Goal: Task Accomplishment & Management: Manage account settings

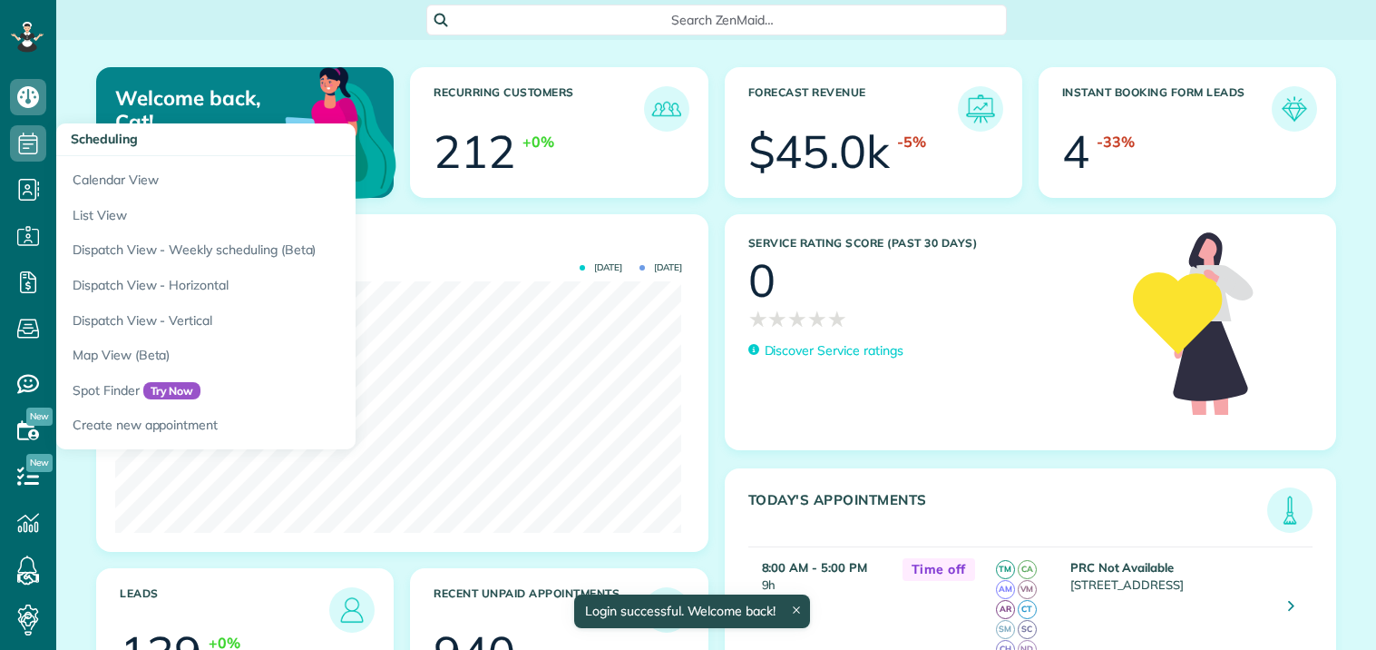
click at [15, 132] on icon at bounding box center [28, 143] width 36 height 36
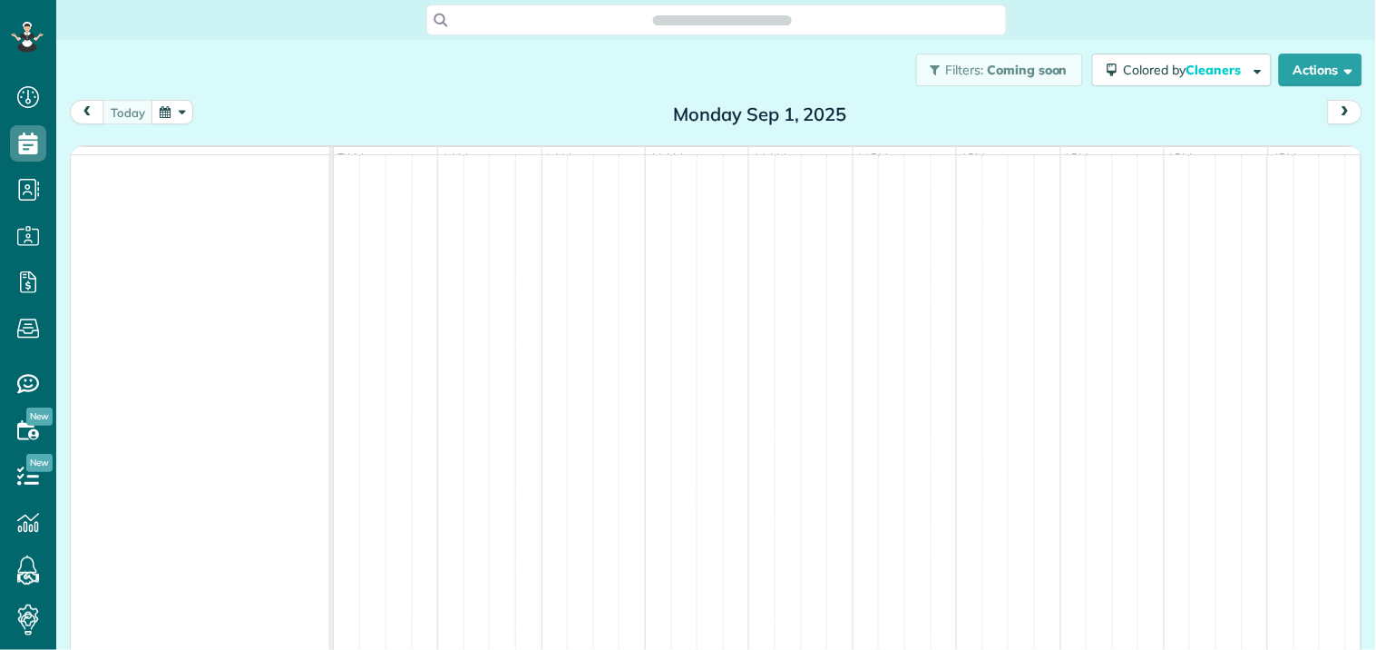
scroll to position [7, 7]
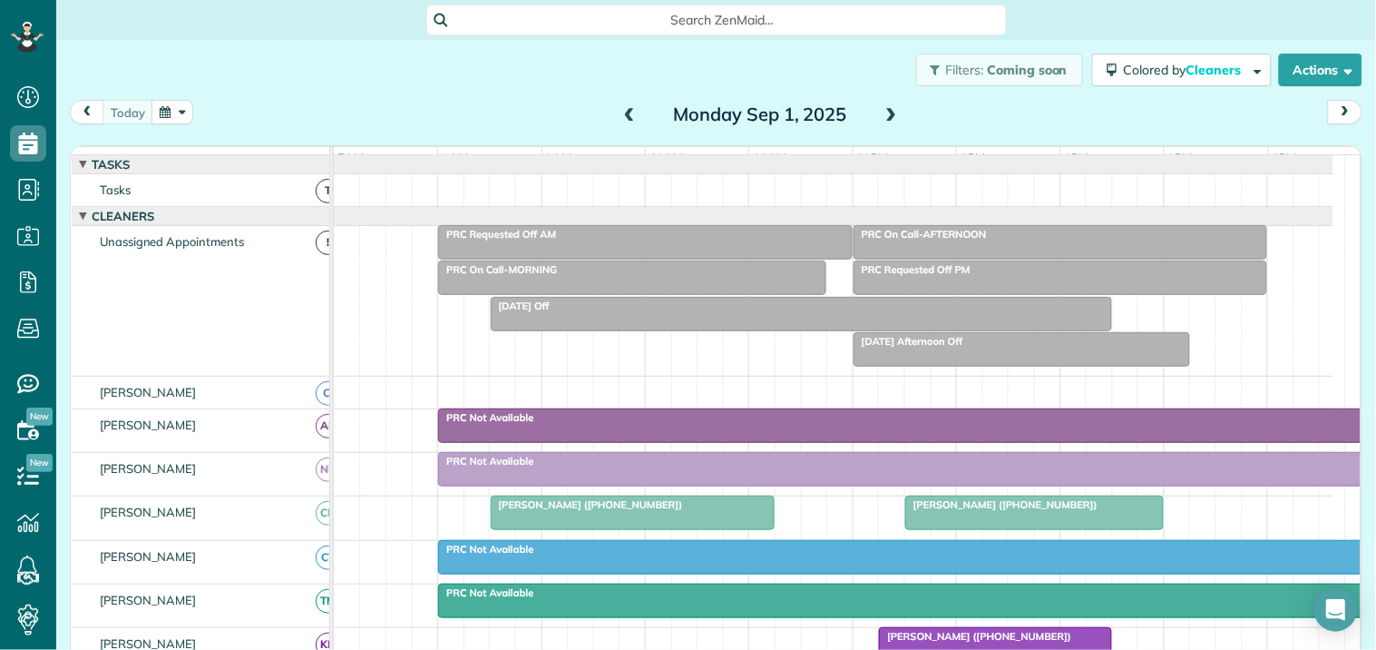
click at [882, 109] on span at bounding box center [892, 115] width 20 height 16
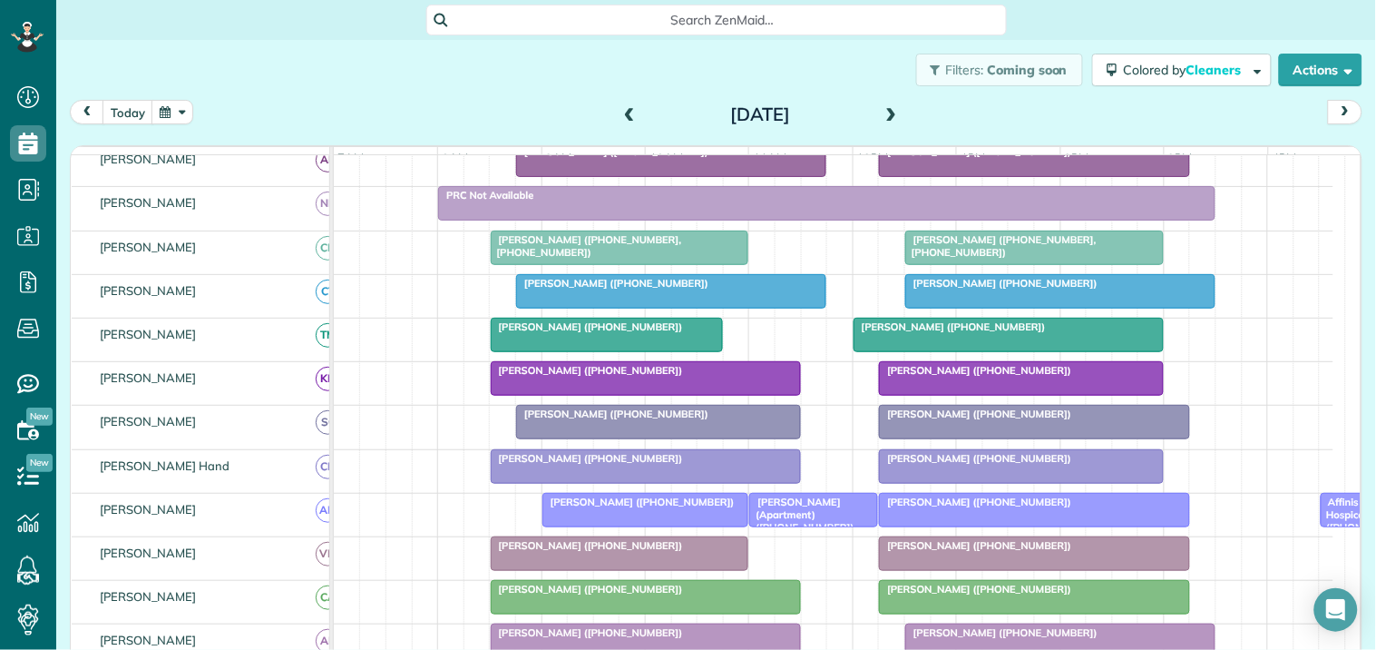
scroll to position [403, 0]
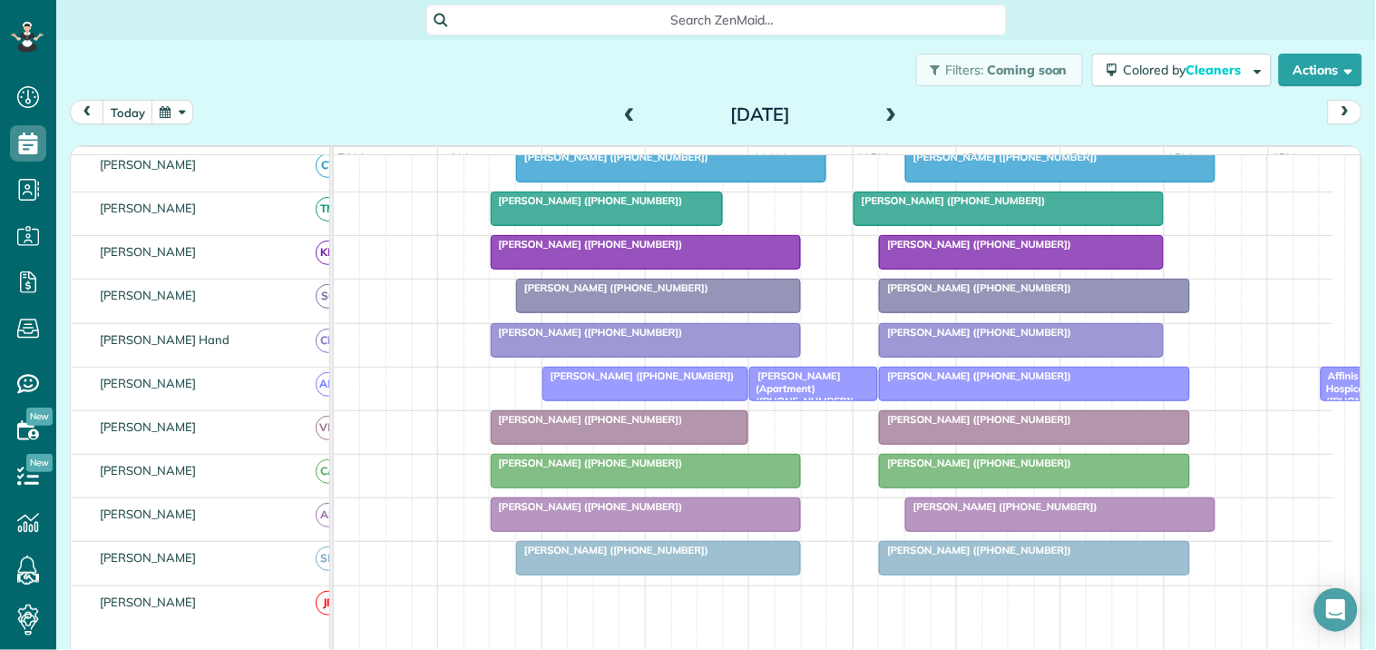
click at [974, 400] on div at bounding box center [1034, 383] width 308 height 33
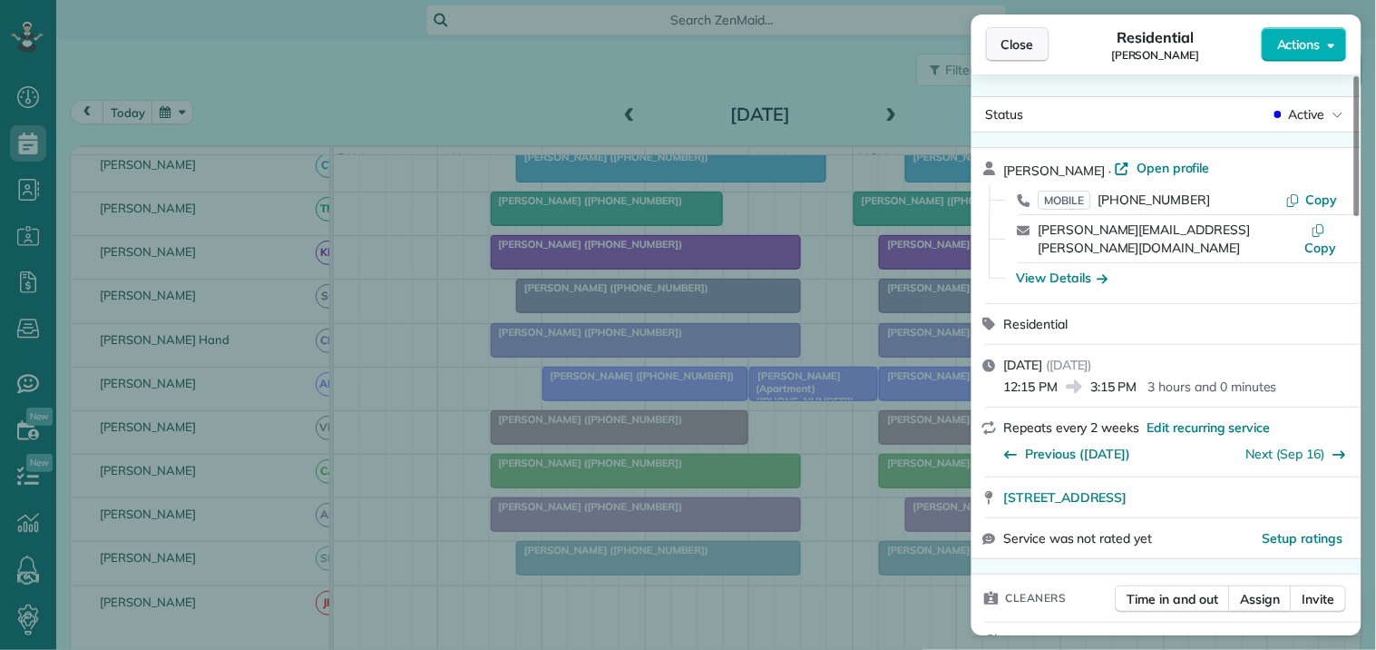
click at [1016, 49] on span "Close" at bounding box center [1017, 44] width 33 height 18
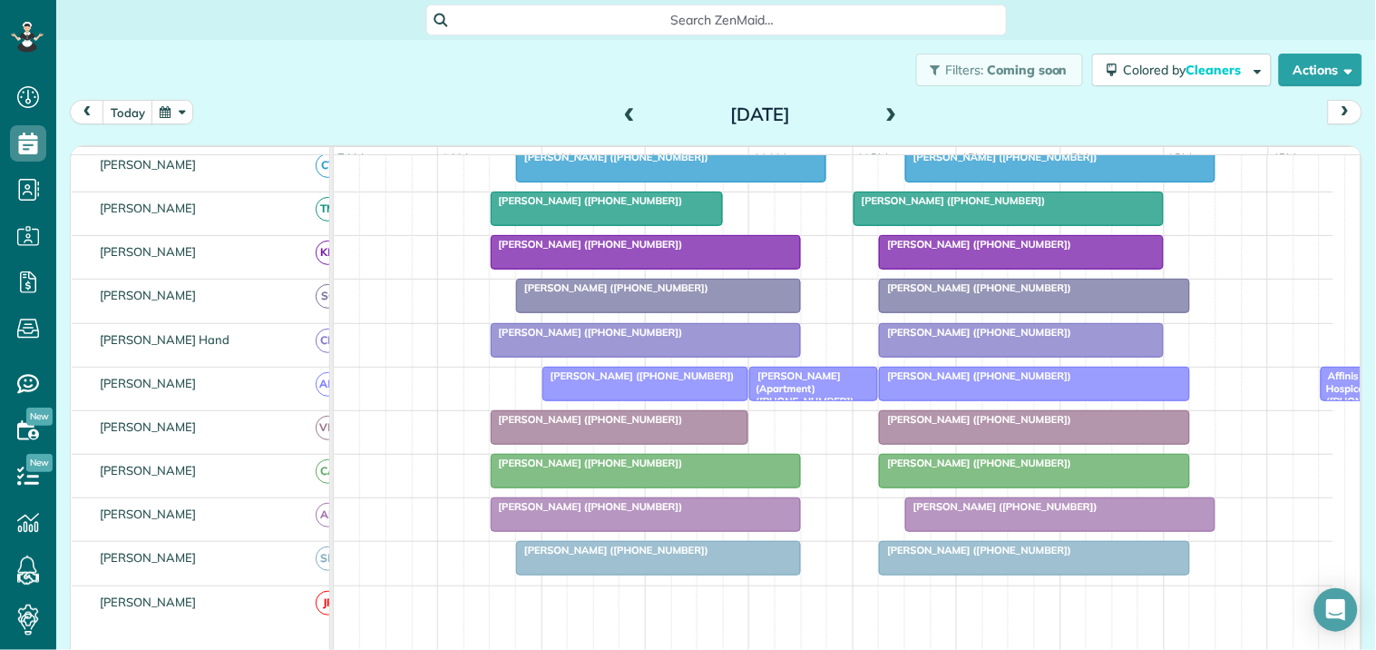
click at [989, 382] on span "[PERSON_NAME] ([PHONE_NUMBER])" at bounding box center [975, 375] width 194 height 13
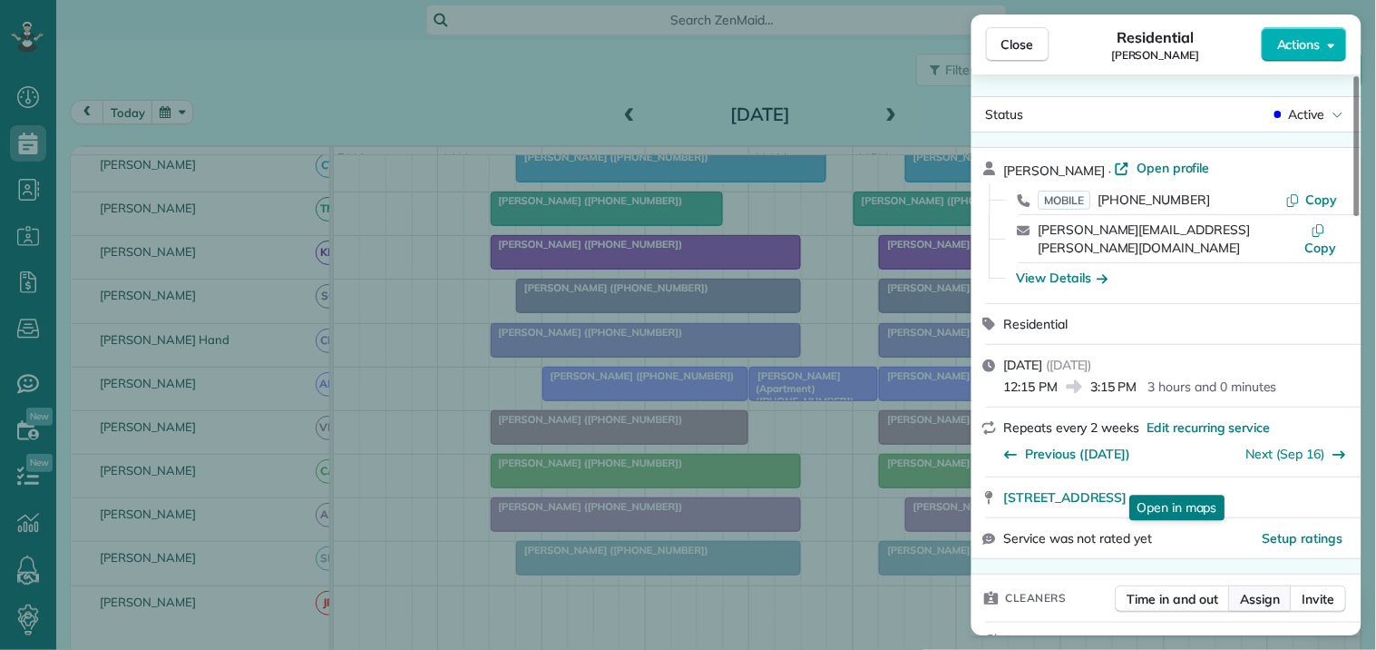
click at [1263, 590] on span "Assign" at bounding box center [1261, 599] width 40 height 18
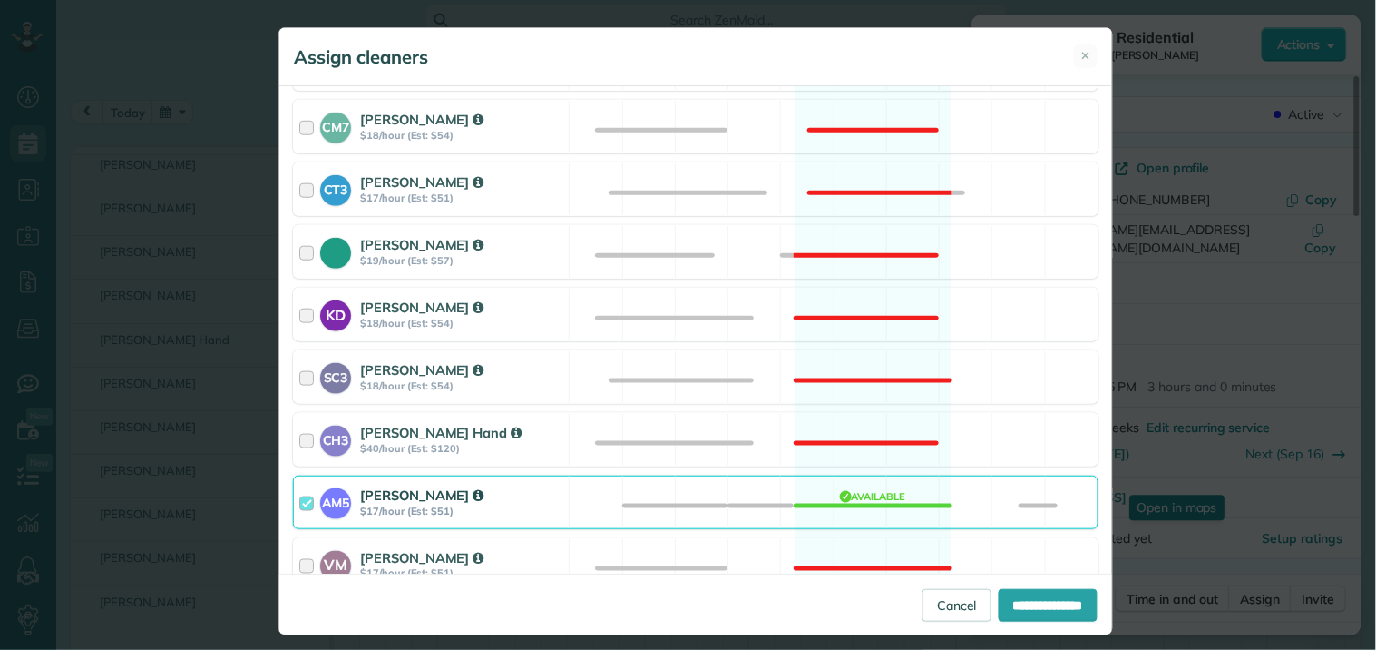
scroll to position [604, 0]
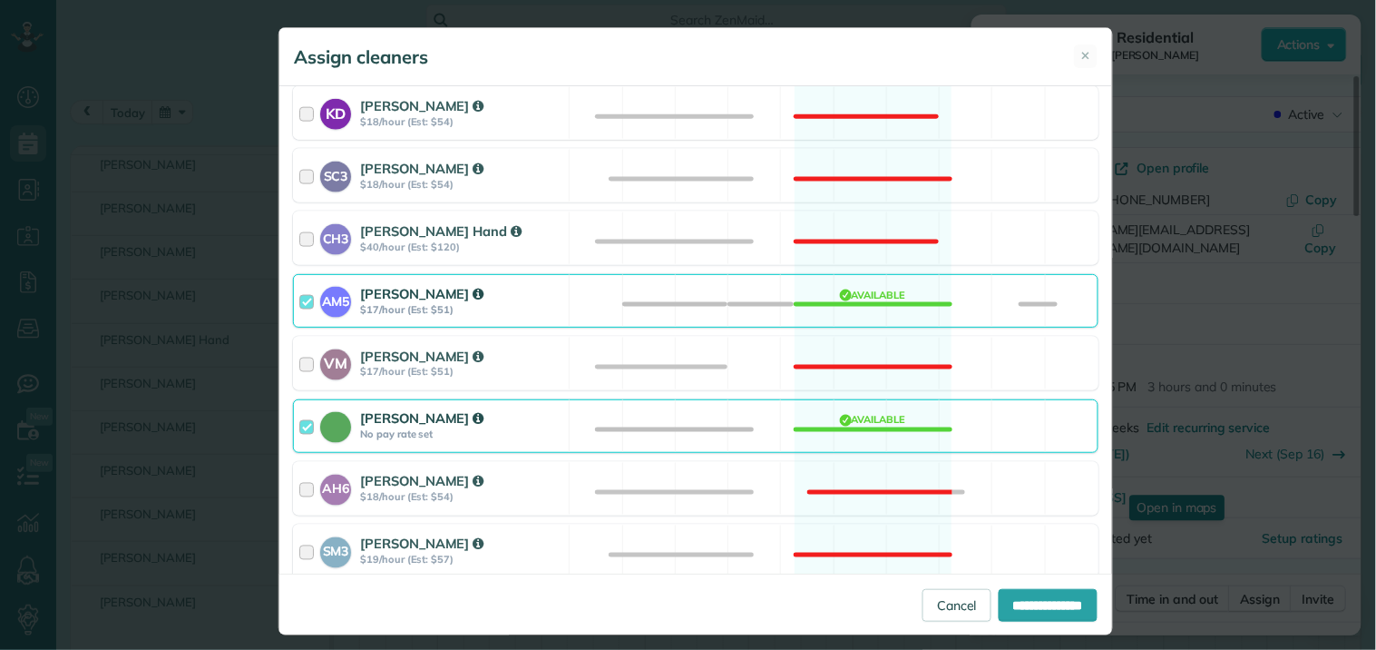
click at [874, 298] on div "AM5 Amanda Minix $17/hour (Est: $51) Available" at bounding box center [696, 301] width 806 height 54
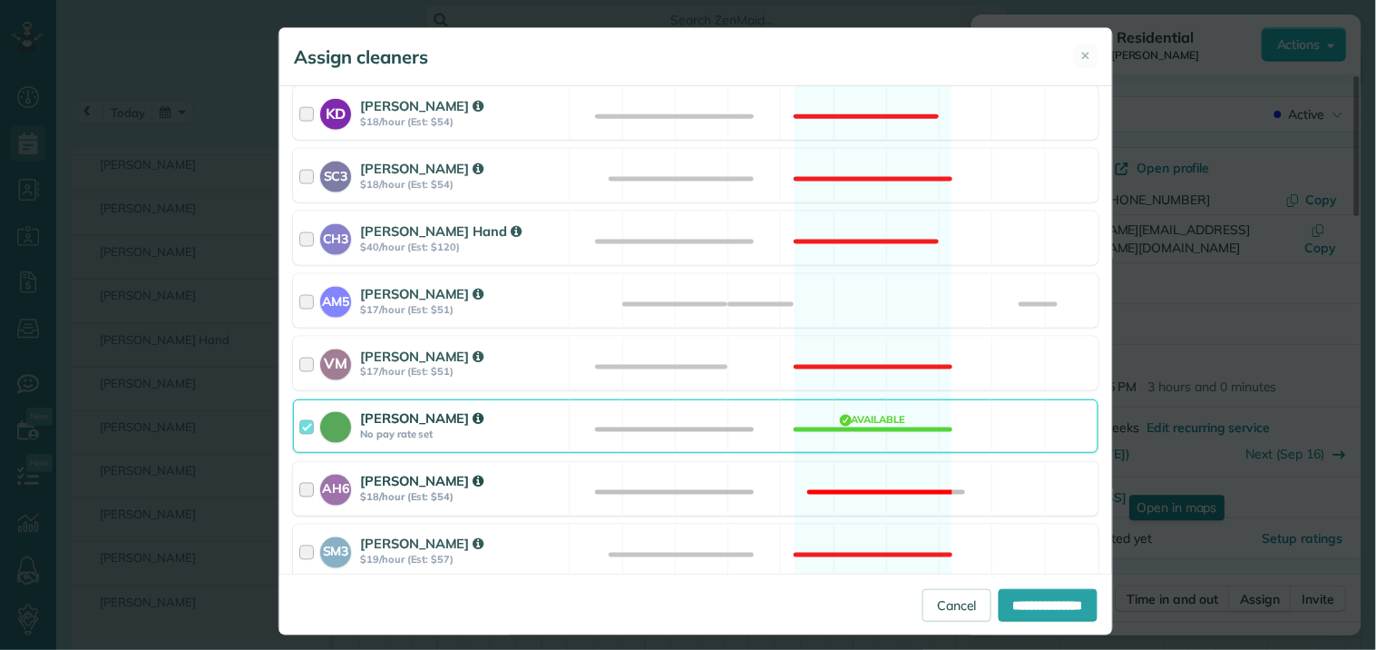
click at [864, 481] on div "AH6 Ashley Hudson $18/hour (Est: $54) Not available" at bounding box center [696, 489] width 806 height 54
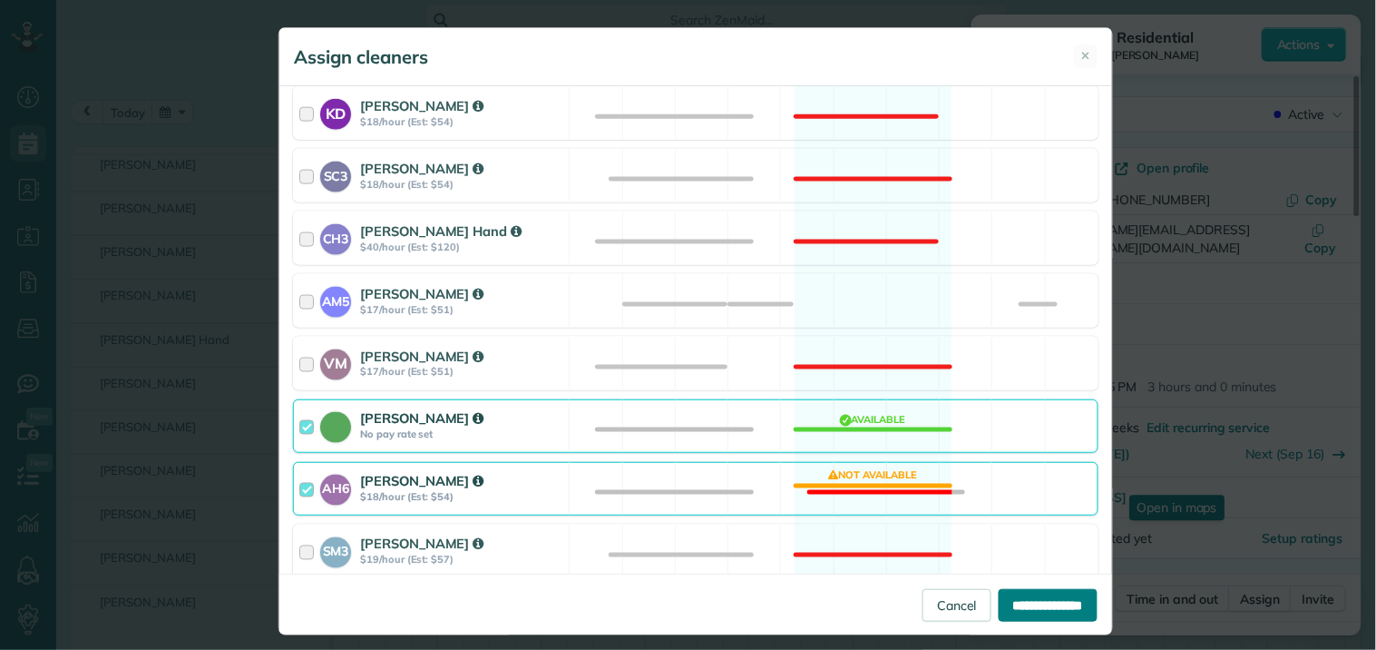
click at [1021, 604] on input "**********" at bounding box center [1048, 605] width 99 height 33
type input "**********"
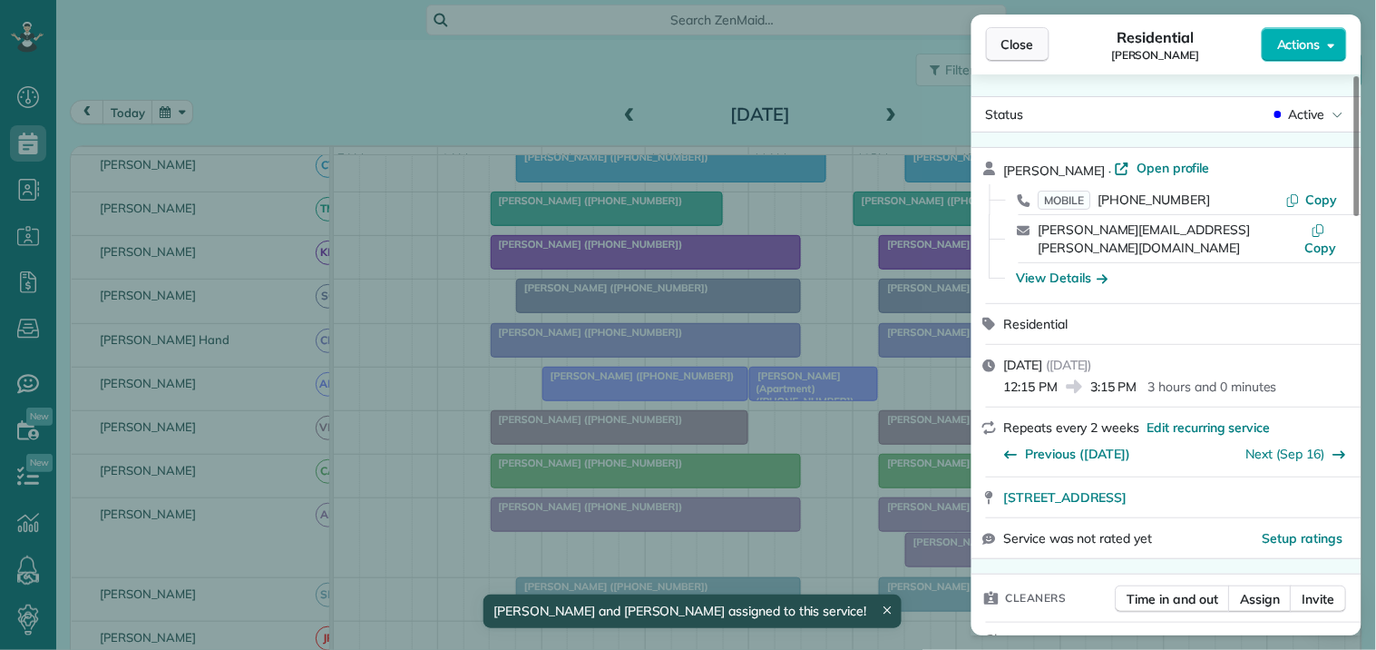
click at [1034, 41] on span "Close" at bounding box center [1017, 44] width 33 height 18
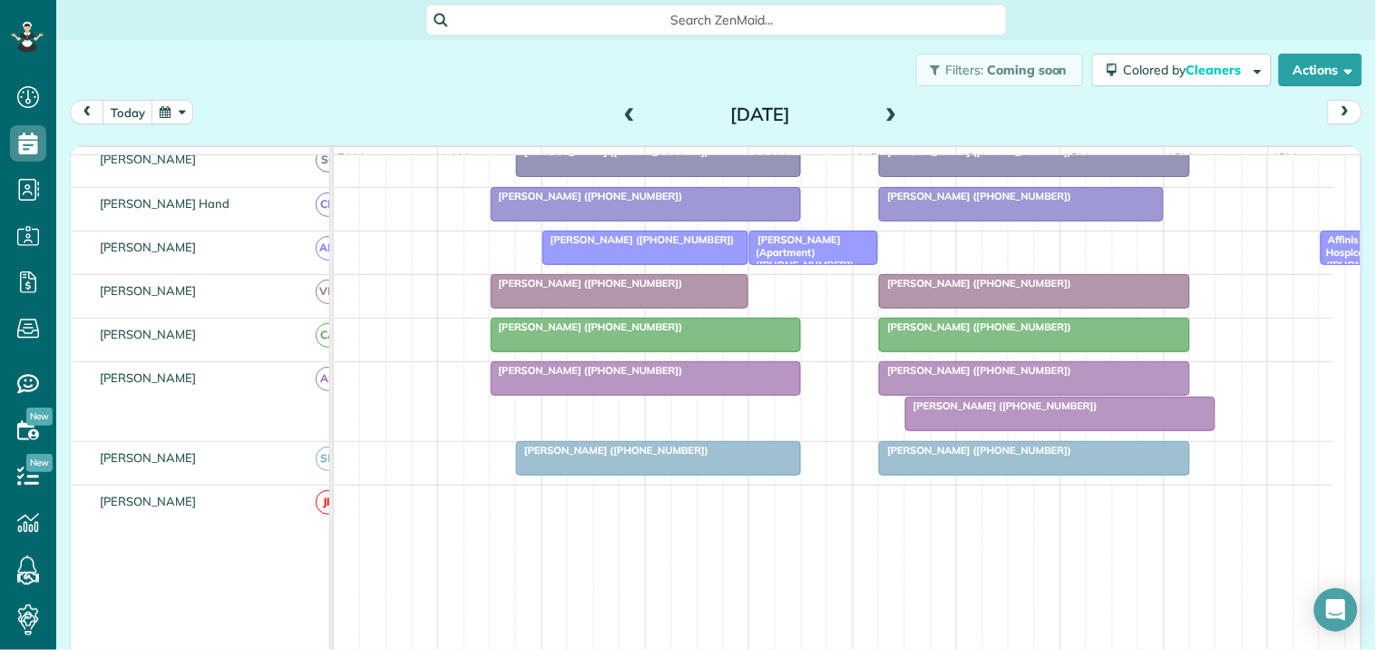
scroll to position [370, 0]
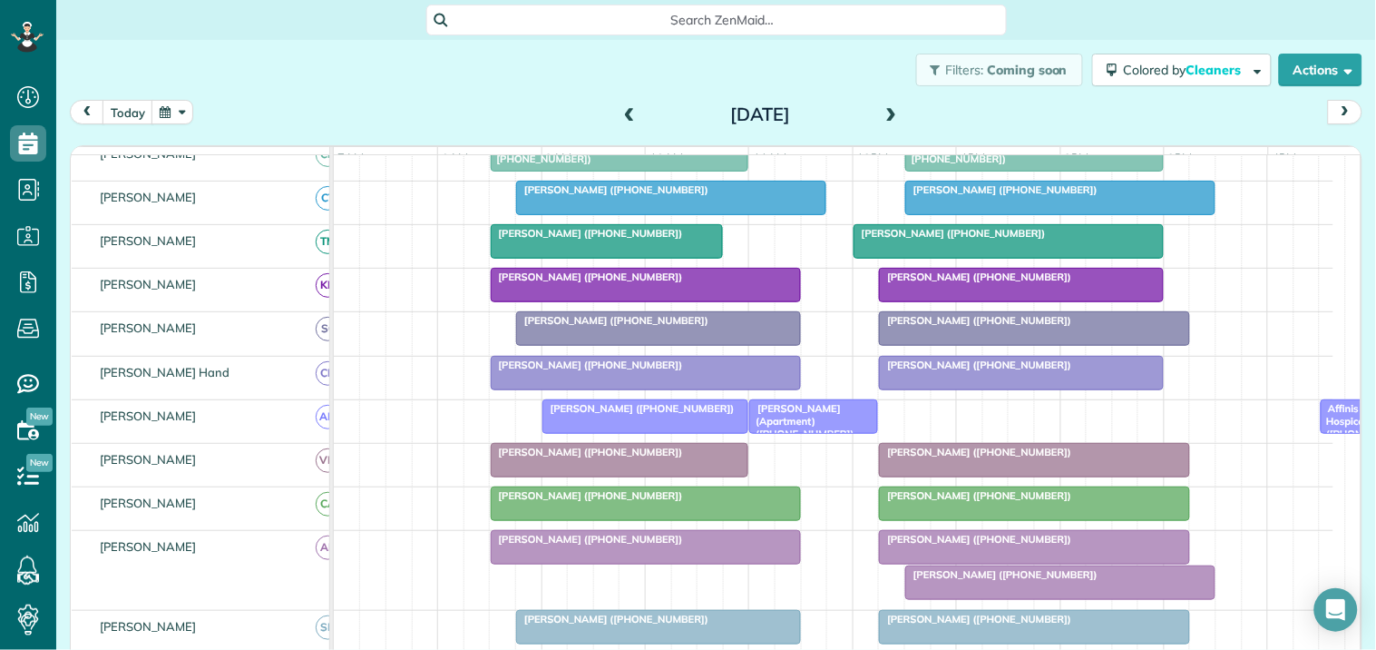
click at [1045, 581] on span "[PERSON_NAME] ([PHONE_NUMBER])" at bounding box center [1001, 574] width 194 height 13
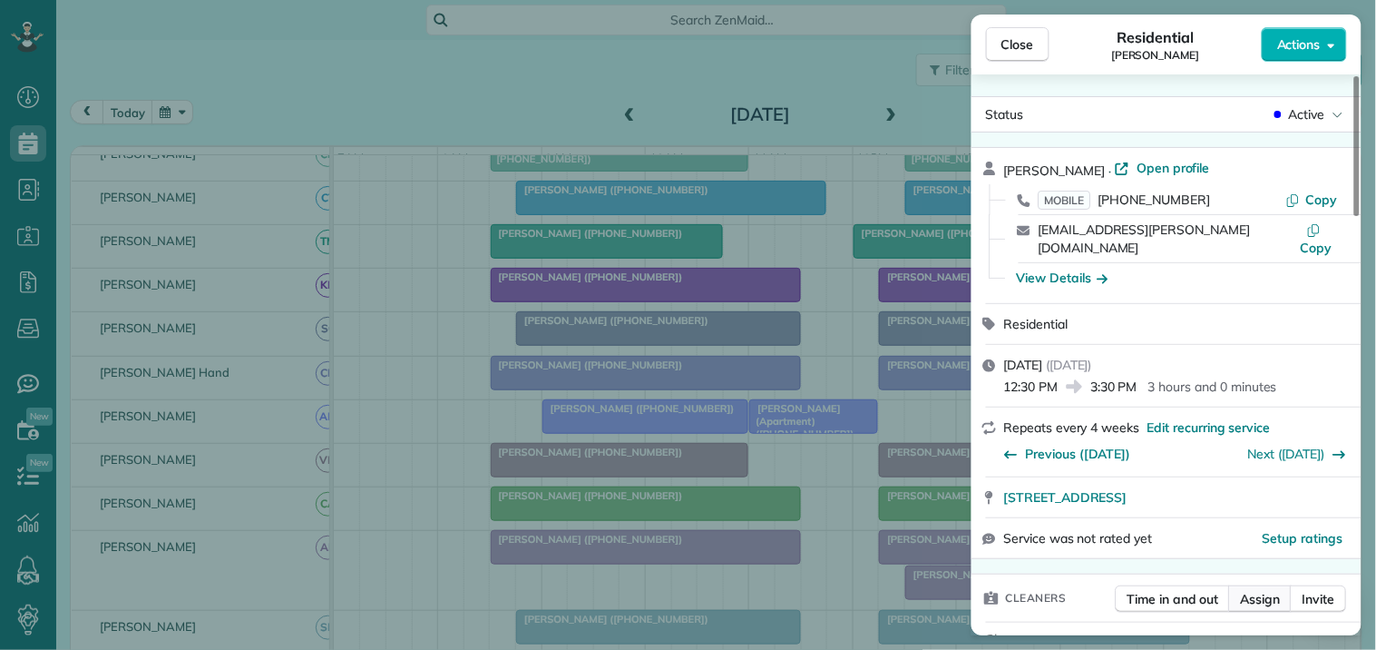
click at [1265, 590] on span "Assign" at bounding box center [1261, 599] width 40 height 18
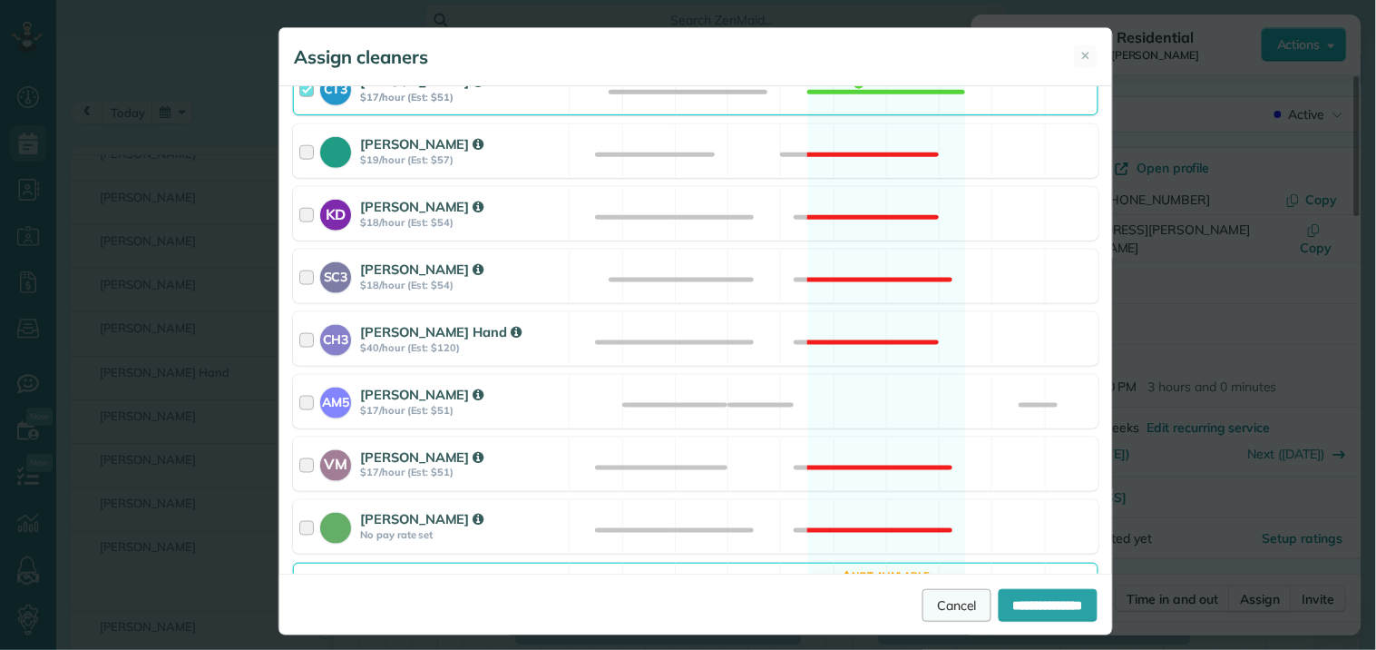
click at [929, 606] on link "Cancel" at bounding box center [957, 605] width 69 height 33
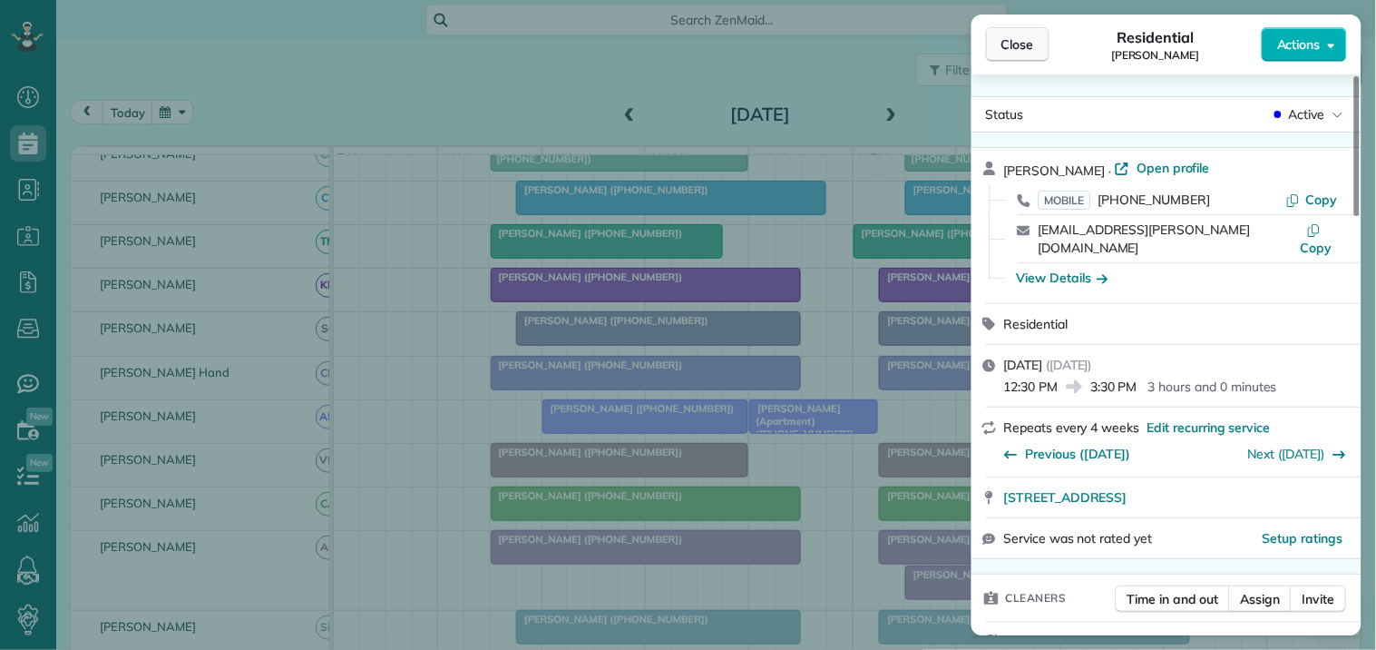
click at [1032, 45] on span "Close" at bounding box center [1017, 44] width 33 height 18
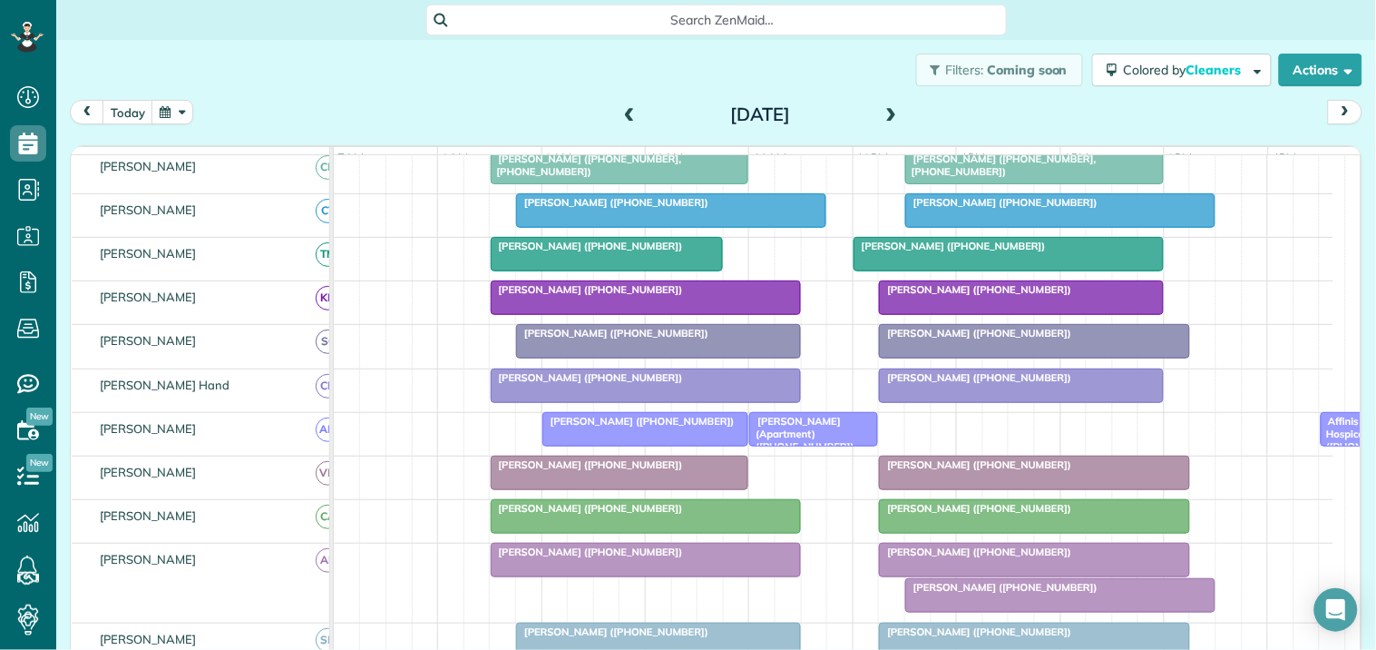
scroll to position [370, 0]
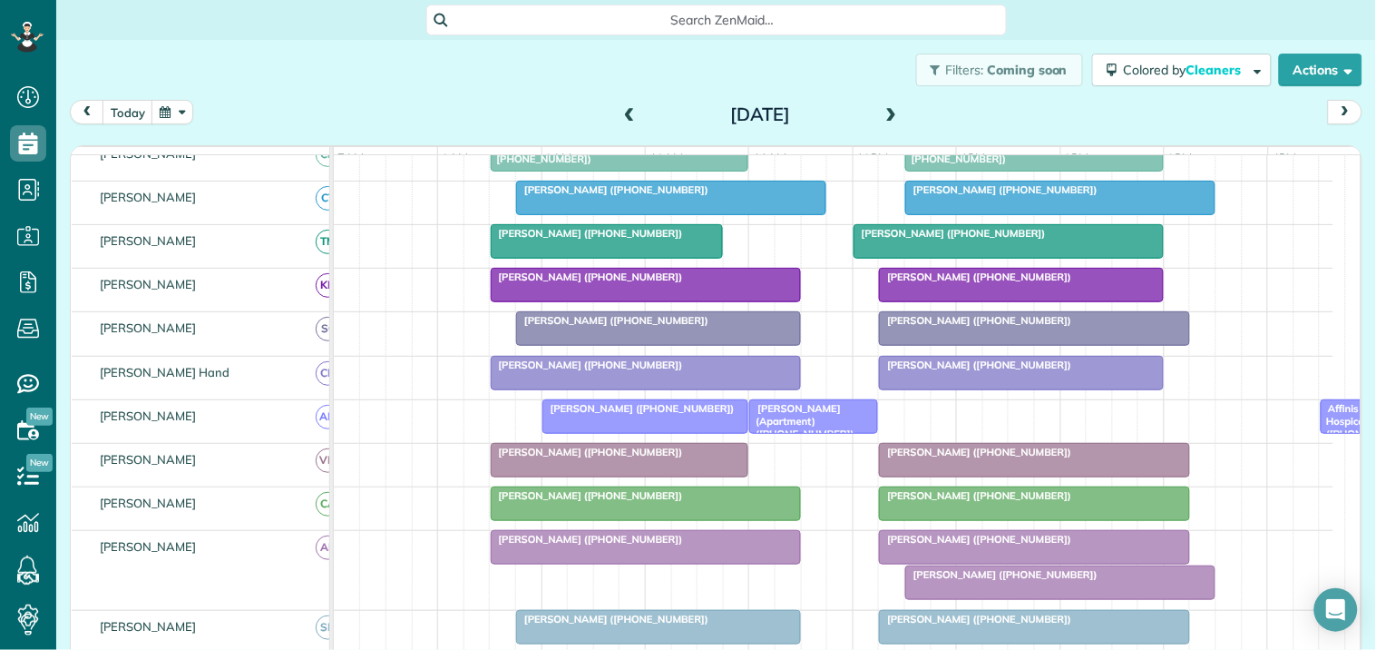
click at [1032, 597] on div at bounding box center [1060, 582] width 308 height 33
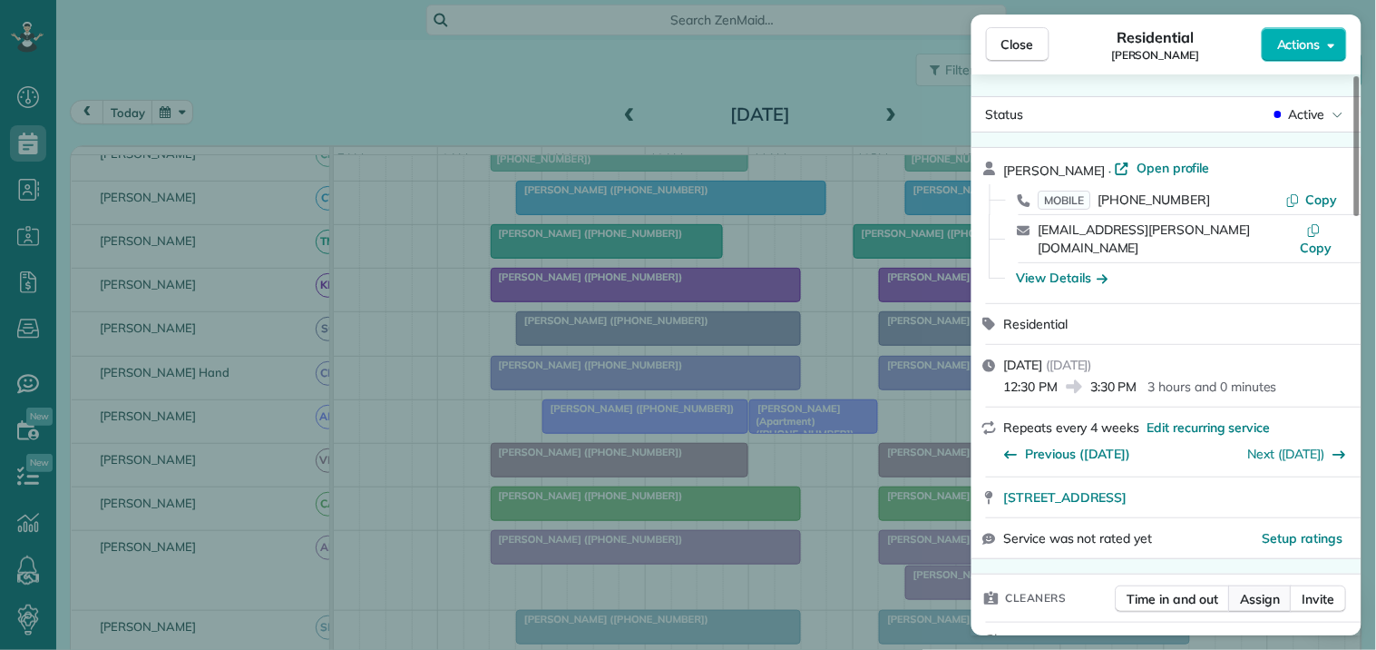
click at [1268, 590] on span "Assign" at bounding box center [1261, 599] width 40 height 18
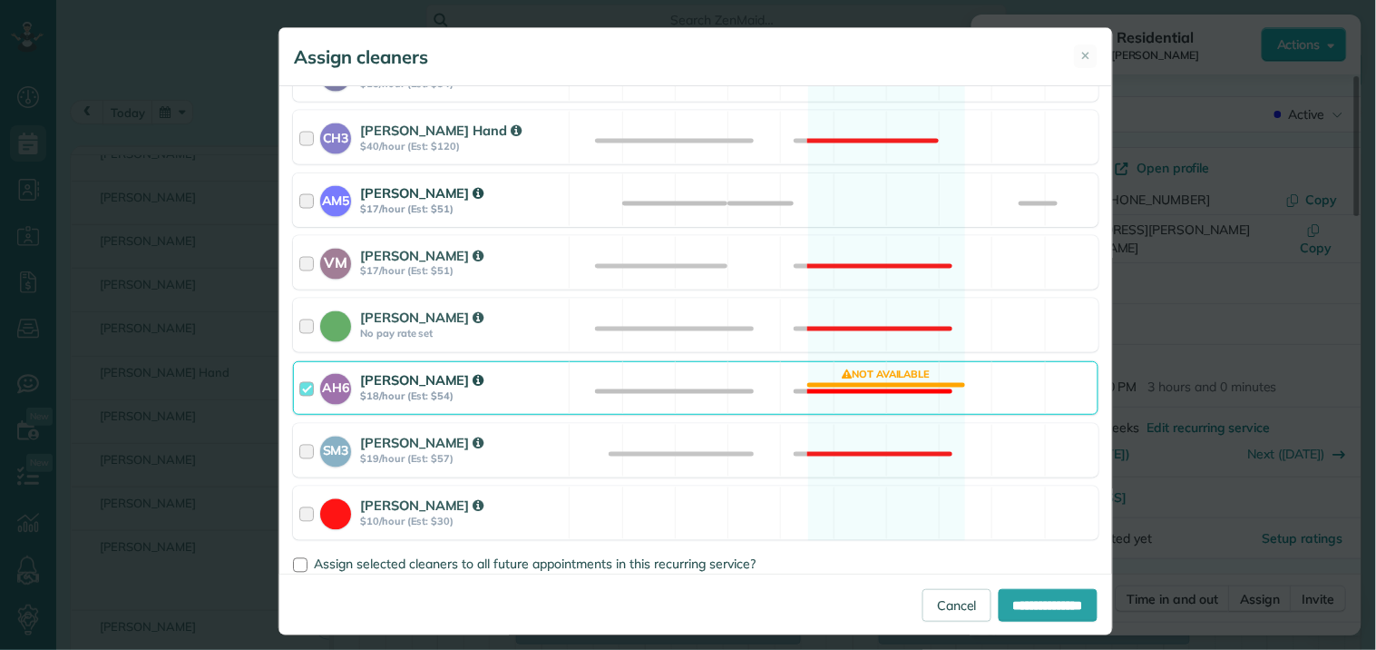
scroll to position [604, 0]
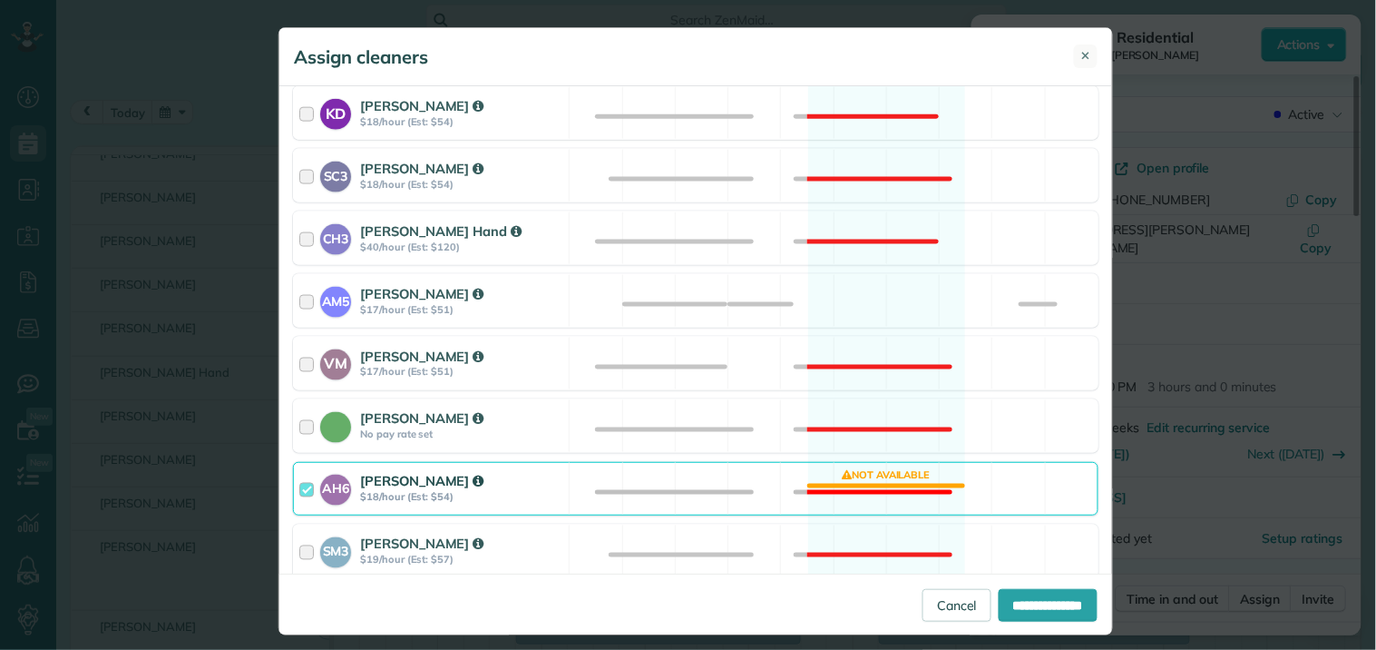
click at [1081, 52] on span "✕" at bounding box center [1086, 55] width 10 height 17
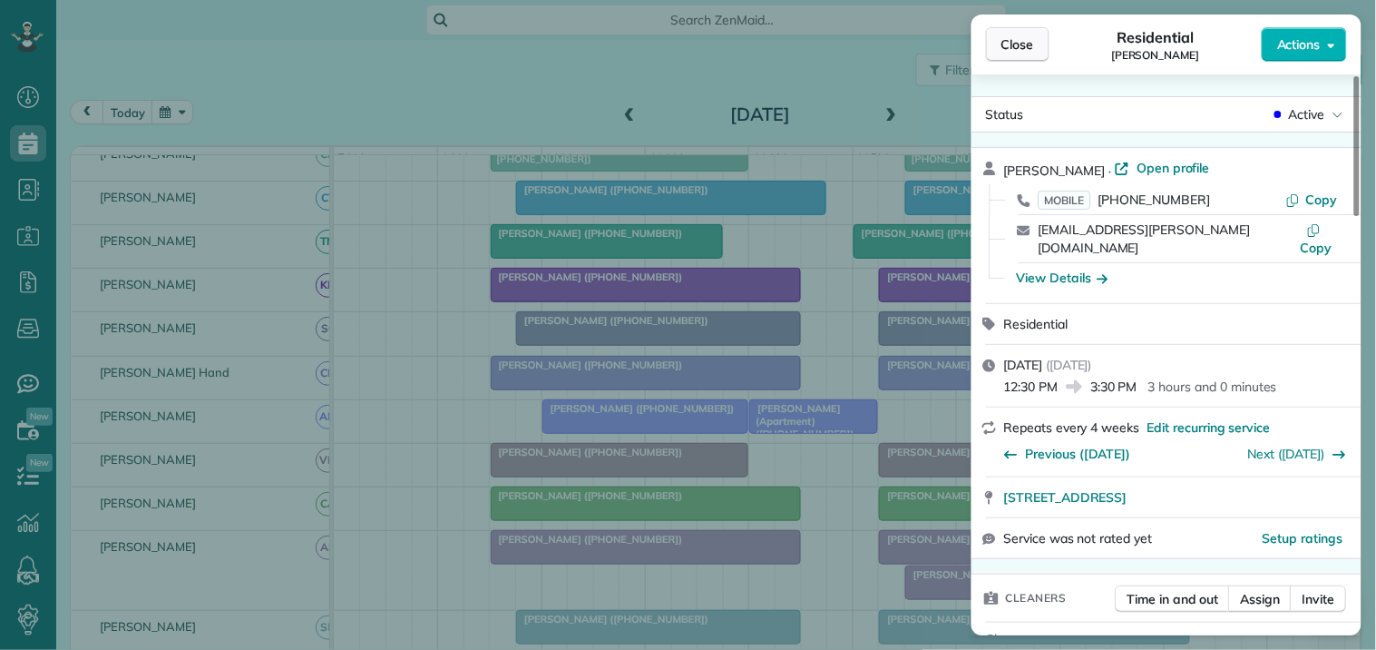
click at [1027, 40] on span "Close" at bounding box center [1017, 44] width 33 height 18
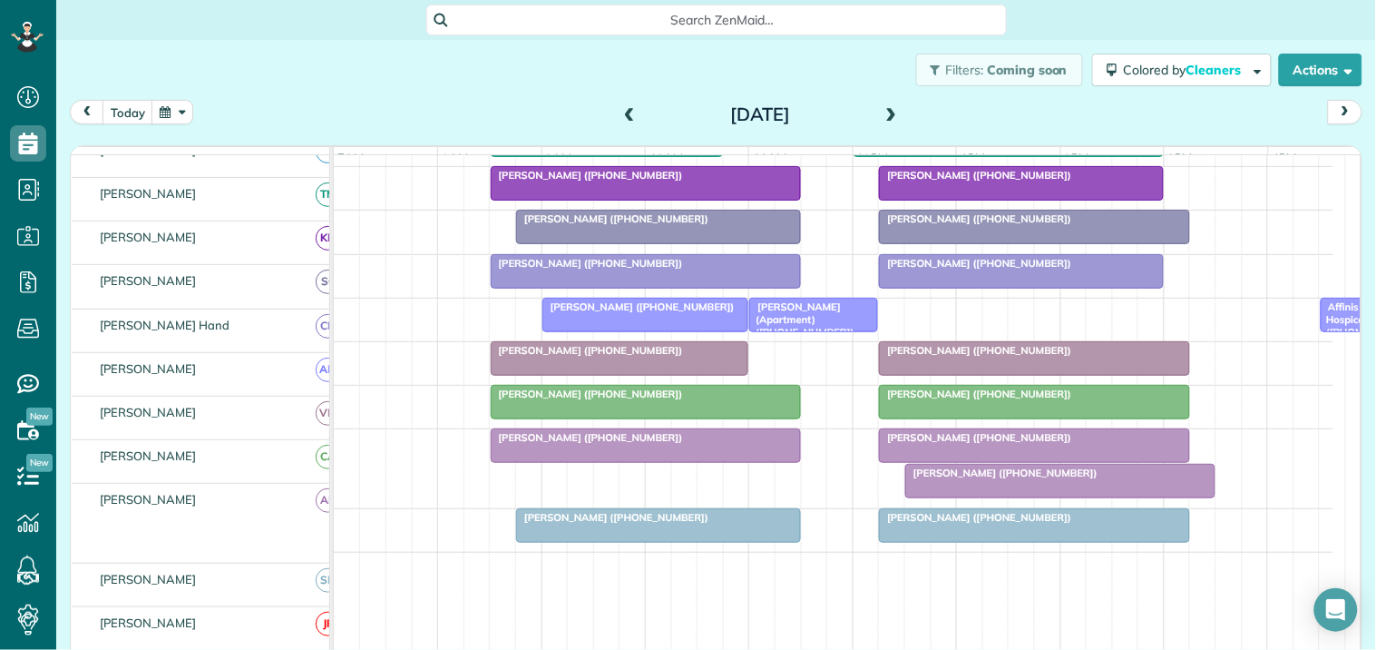
scroll to position [472, 0]
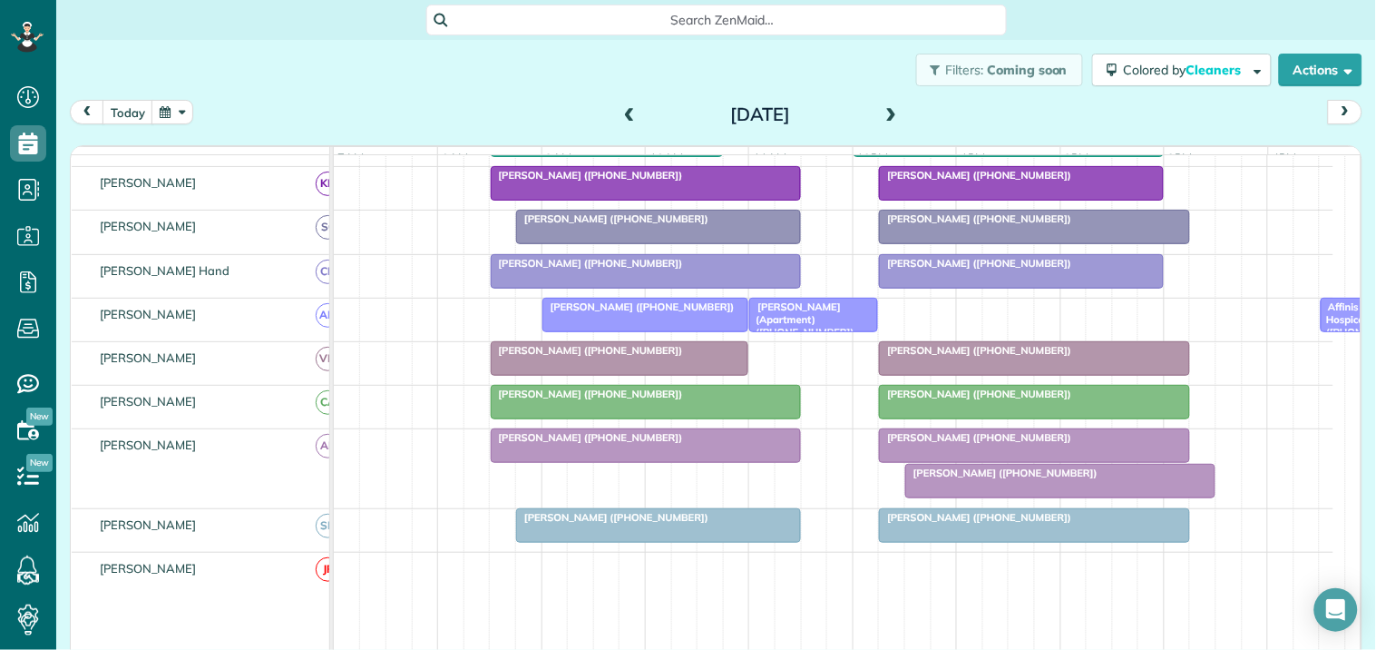
click at [1000, 462] on div at bounding box center [1034, 445] width 308 height 33
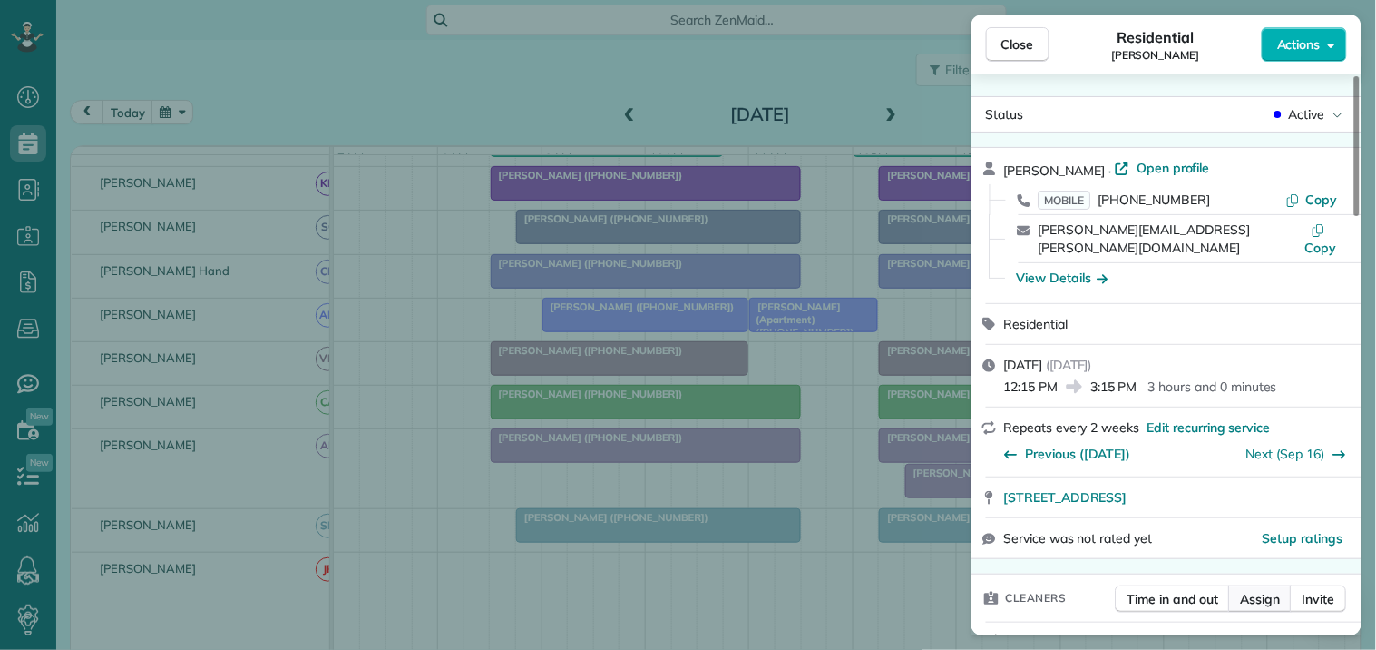
click at [1270, 590] on span "Assign" at bounding box center [1261, 599] width 40 height 18
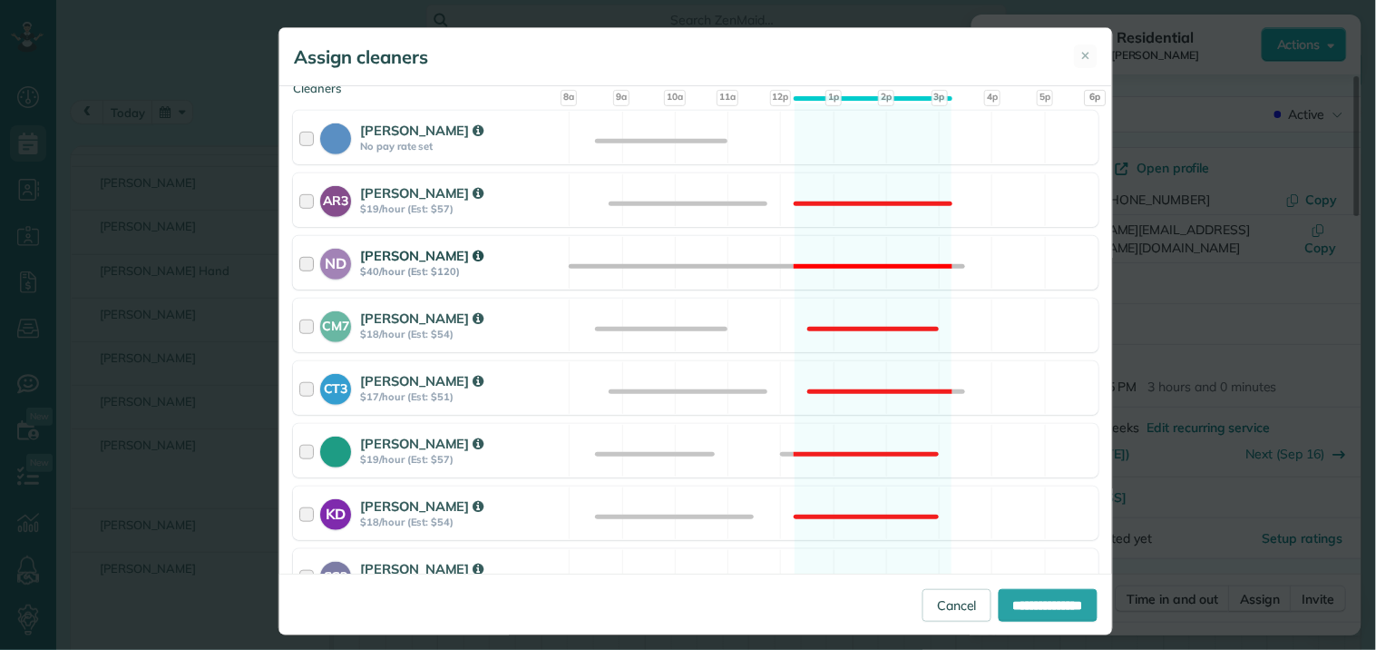
scroll to position [403, 0]
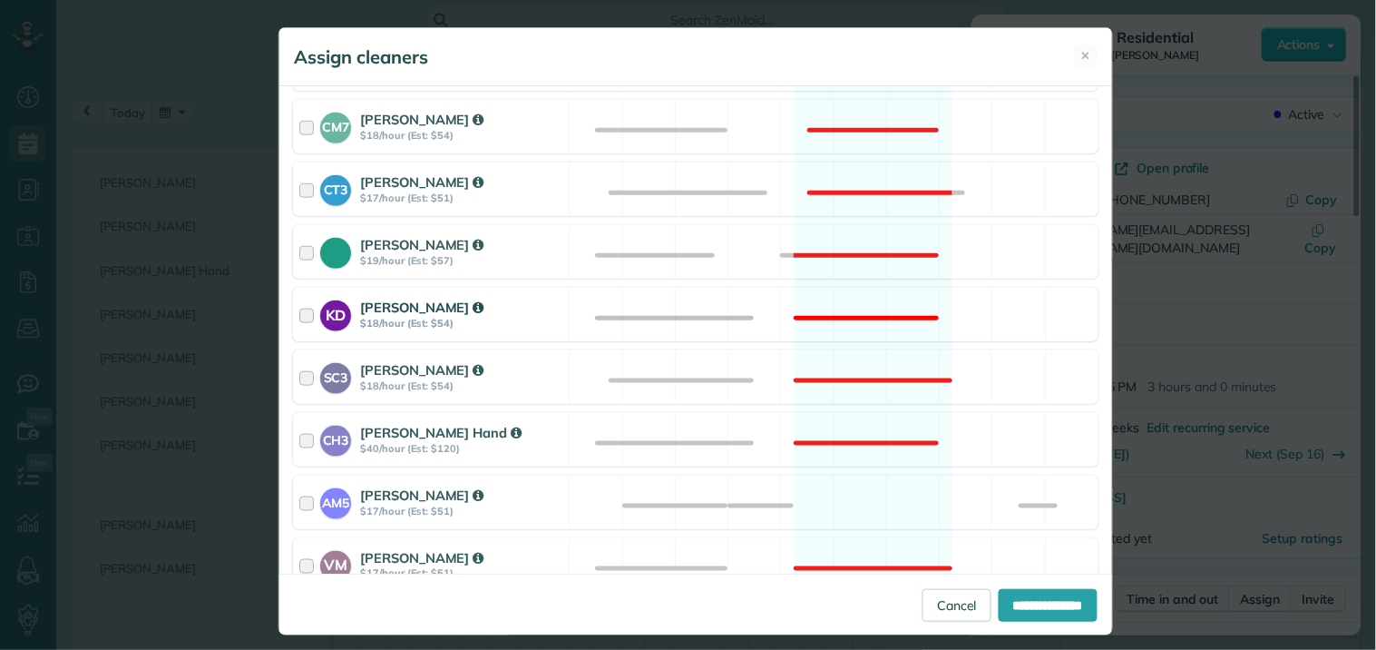
click at [853, 303] on div "KD Katerina Doane $18/hour (Est: $54) Not available" at bounding box center [696, 315] width 806 height 54
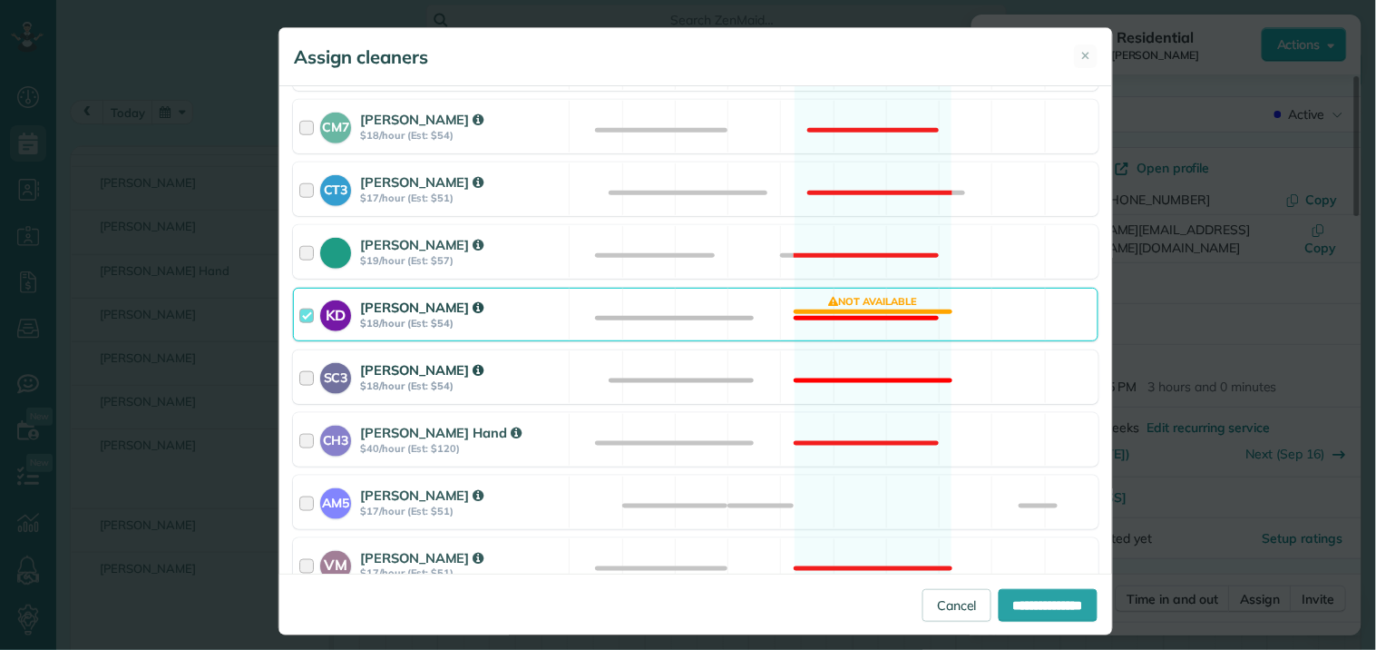
scroll to position [739, 0]
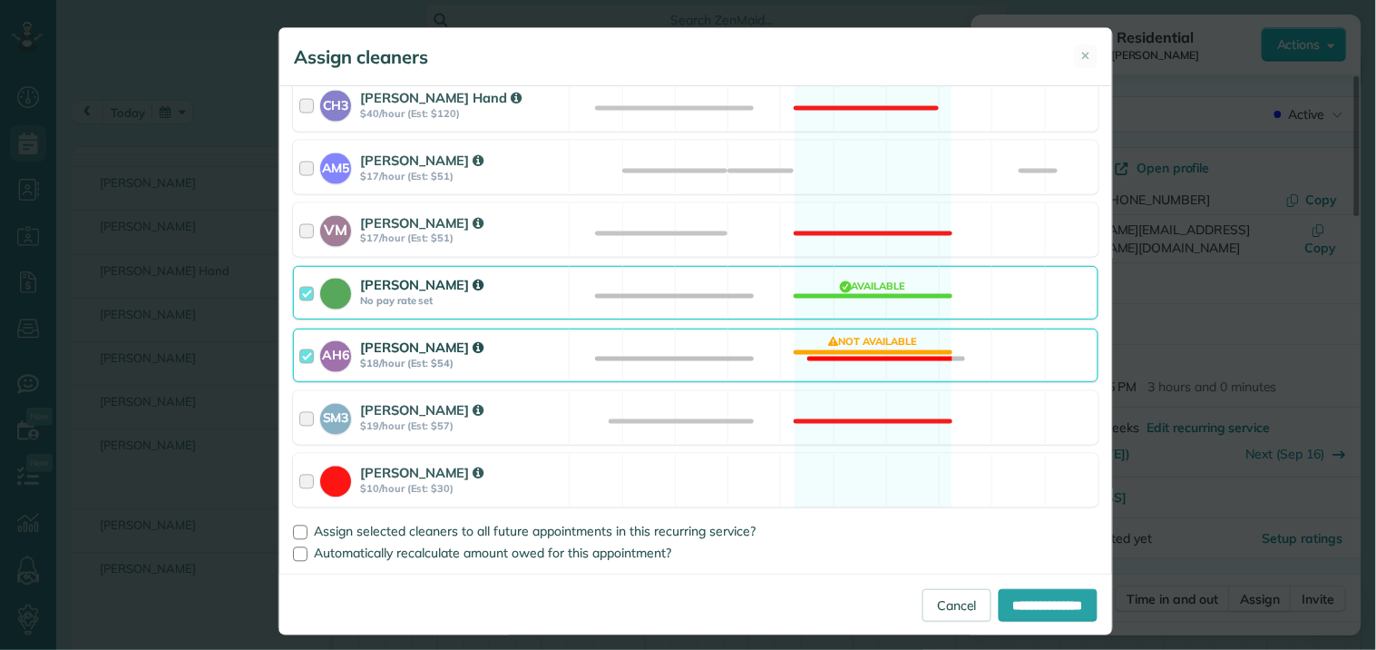
click at [874, 295] on div "Catherine Altman No pay rate set Available" at bounding box center [696, 293] width 806 height 54
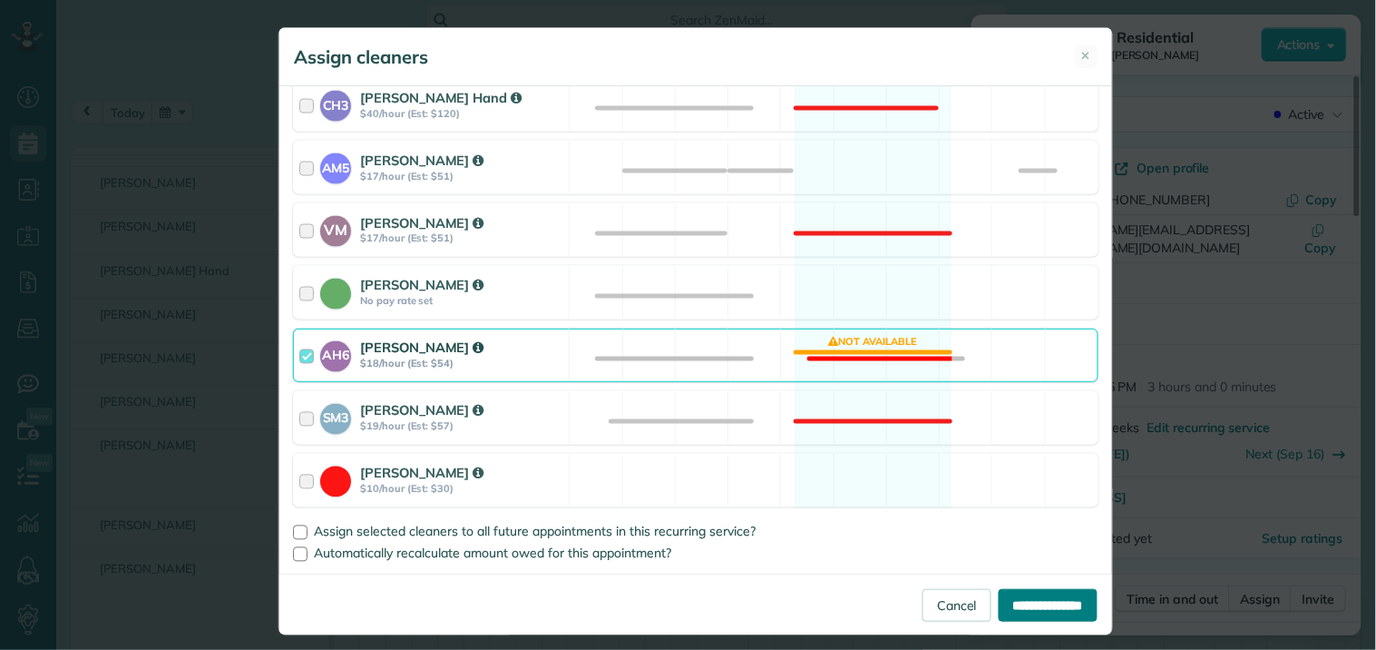
click at [1040, 601] on input "**********" at bounding box center [1048, 605] width 99 height 33
type input "**********"
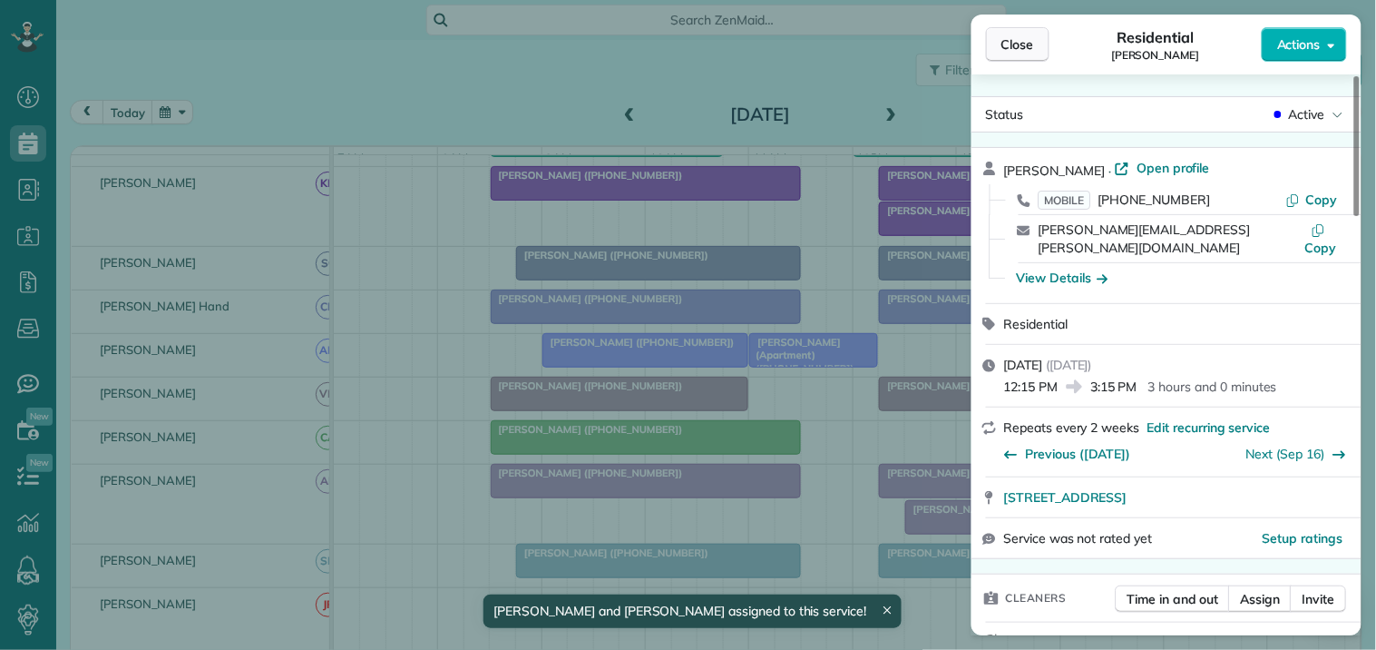
click at [1012, 48] on span "Close" at bounding box center [1017, 44] width 33 height 18
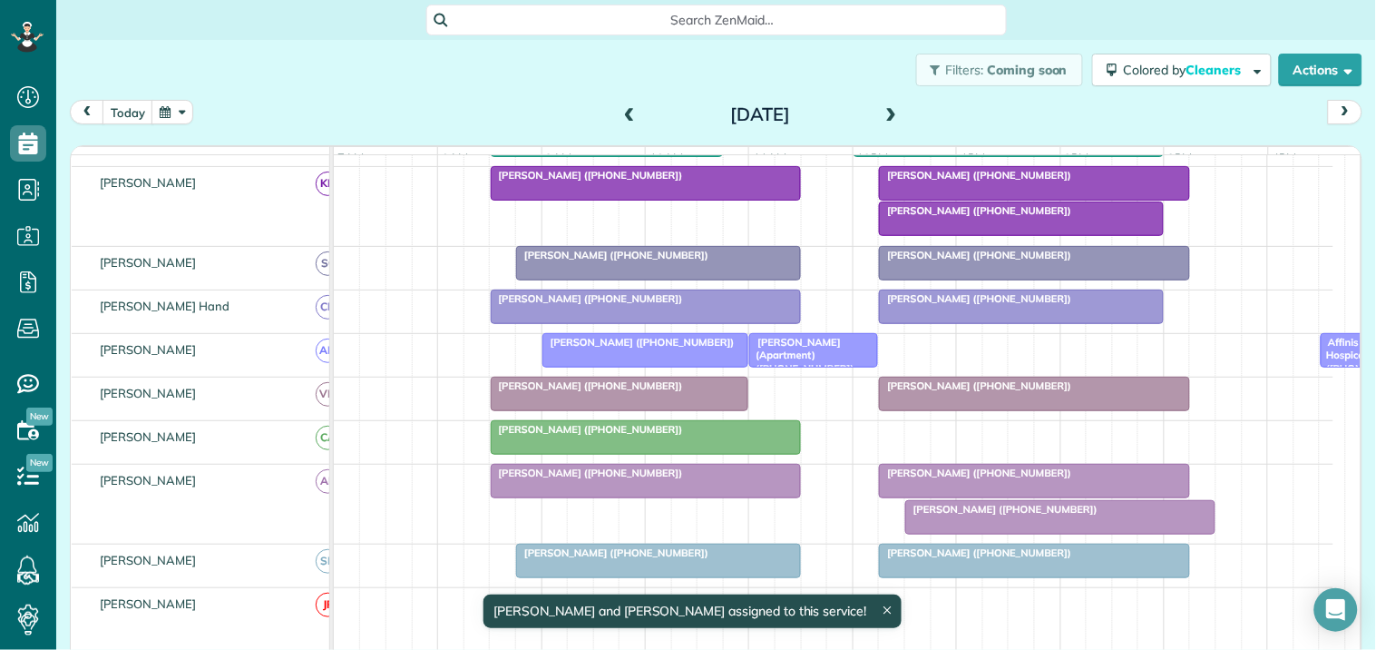
click at [1031, 533] on div at bounding box center [1060, 517] width 308 height 33
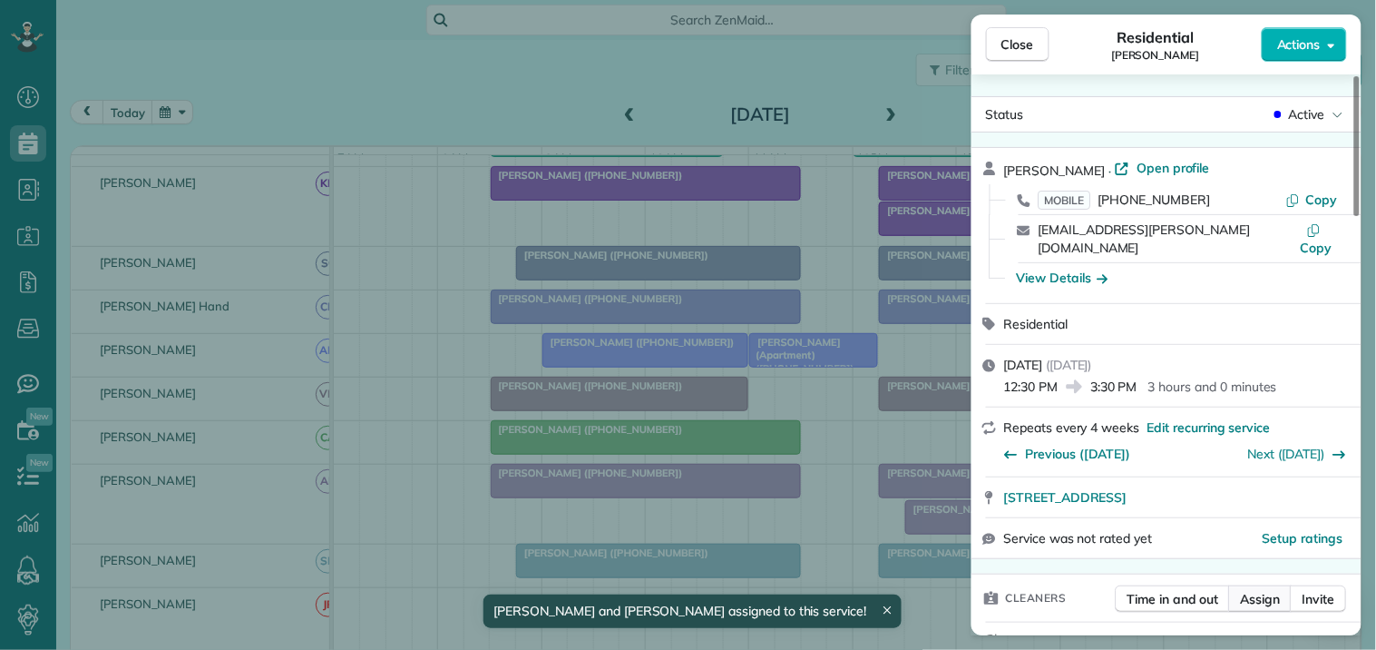
click at [1261, 590] on span "Assign" at bounding box center [1261, 599] width 40 height 18
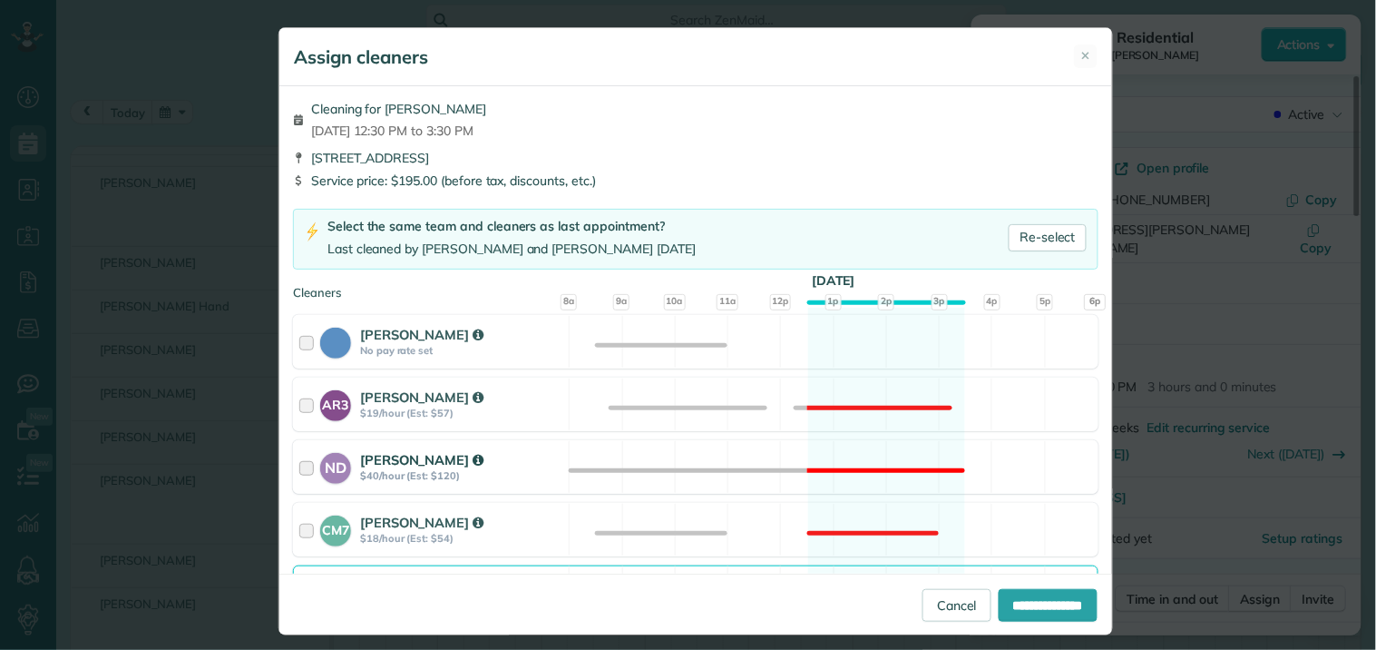
scroll to position [503, 0]
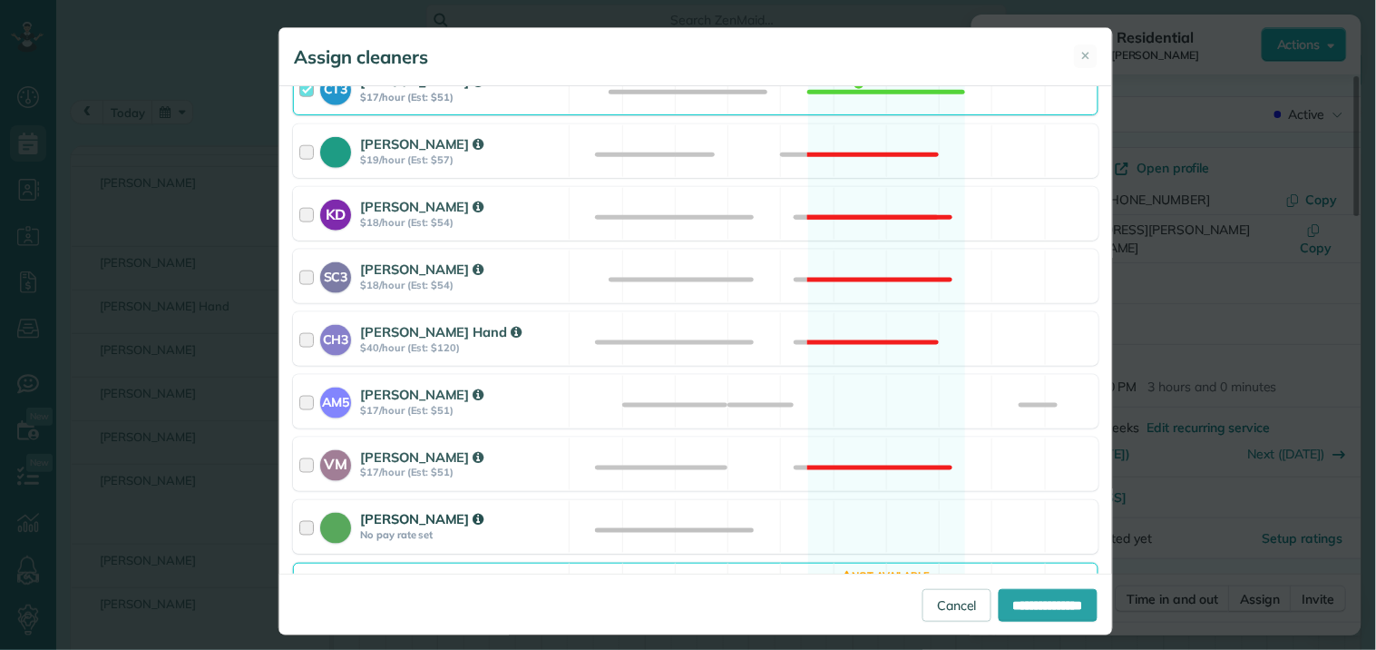
click at [858, 529] on div "Catherine Altman No pay rate set Available" at bounding box center [696, 527] width 806 height 54
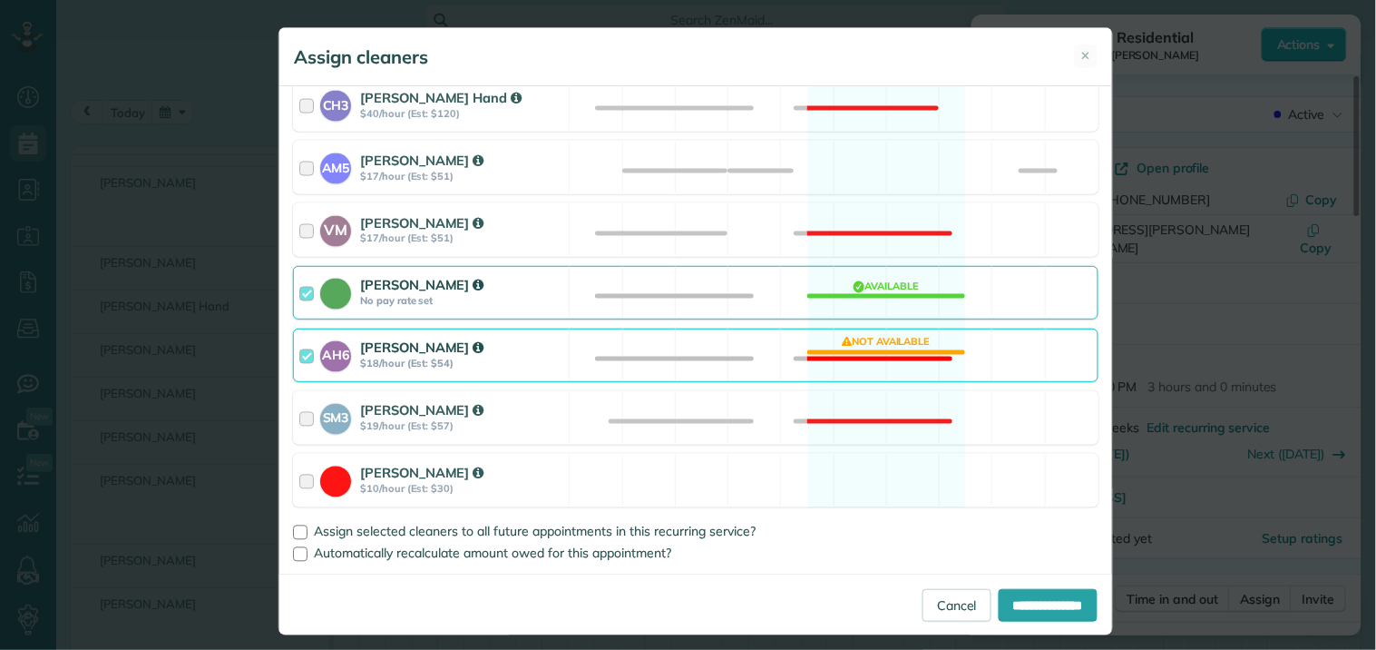
scroll to position [739, 0]
click at [891, 345] on div "AH6 Ashley Hudson $18/hour (Est: $54) Not available" at bounding box center [696, 355] width 806 height 54
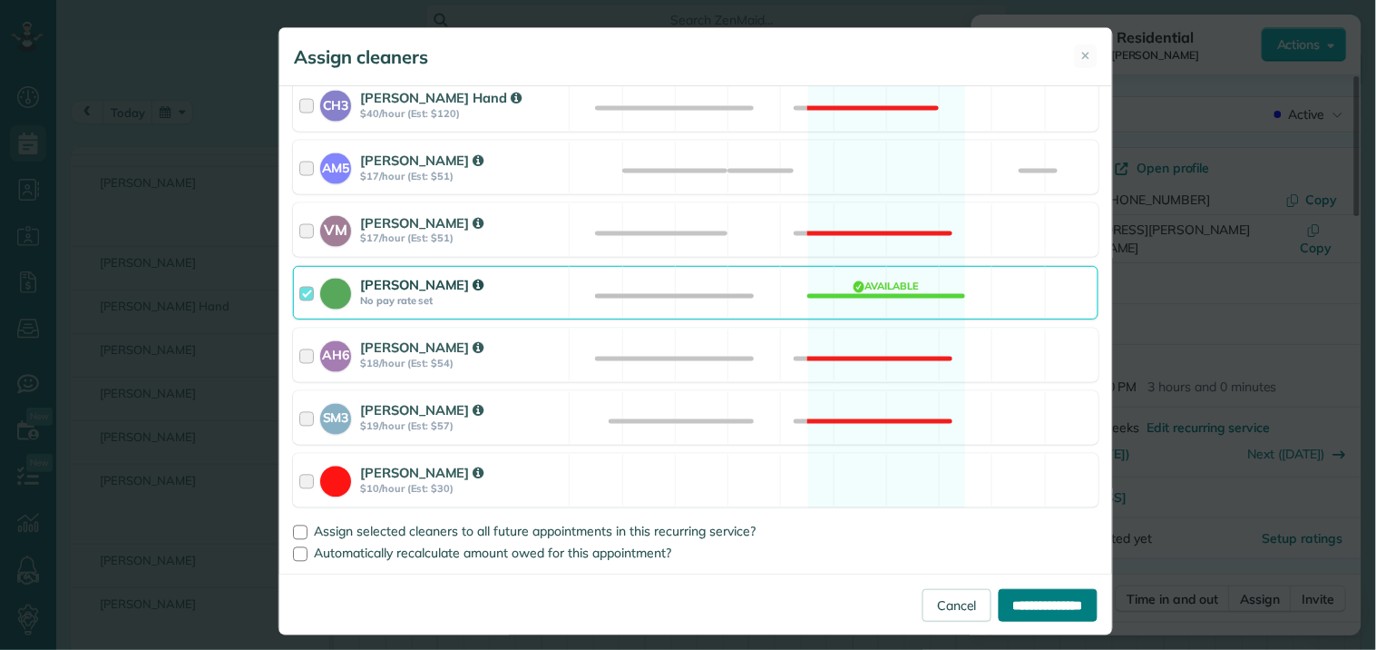
click at [1041, 601] on input "**********" at bounding box center [1048, 605] width 99 height 33
type input "**********"
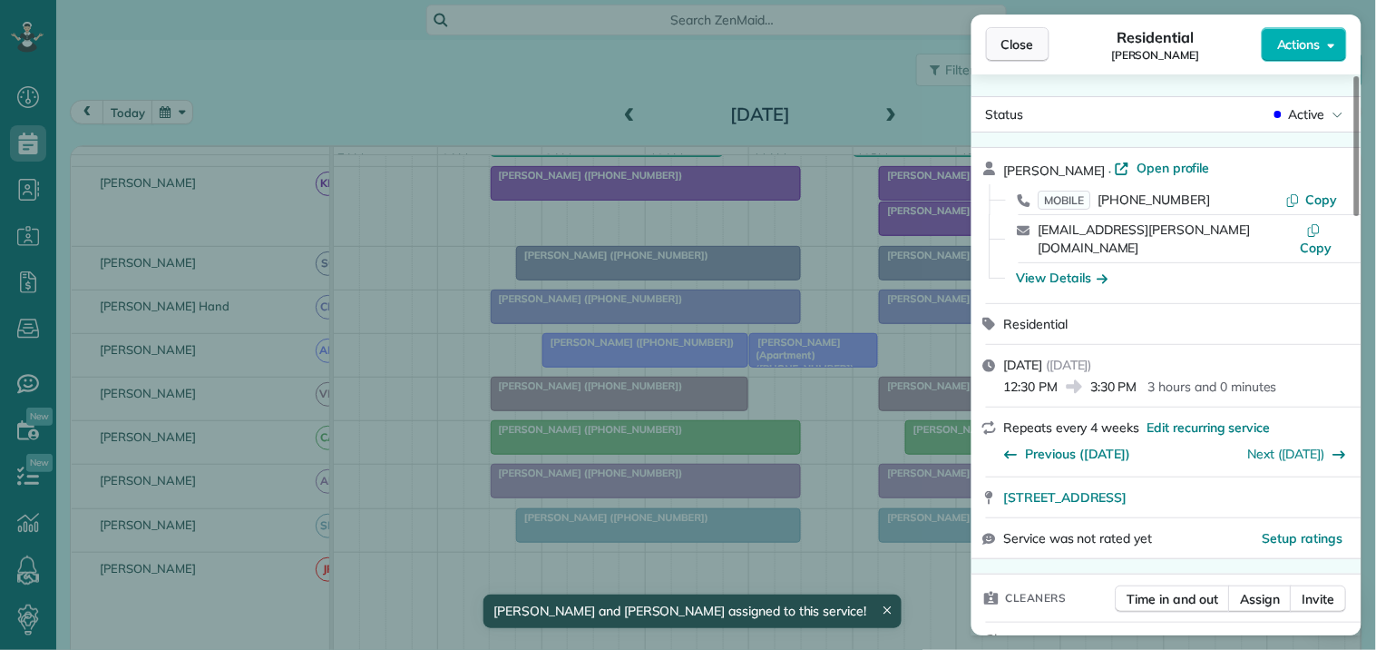
click at [1031, 38] on span "Close" at bounding box center [1017, 44] width 33 height 18
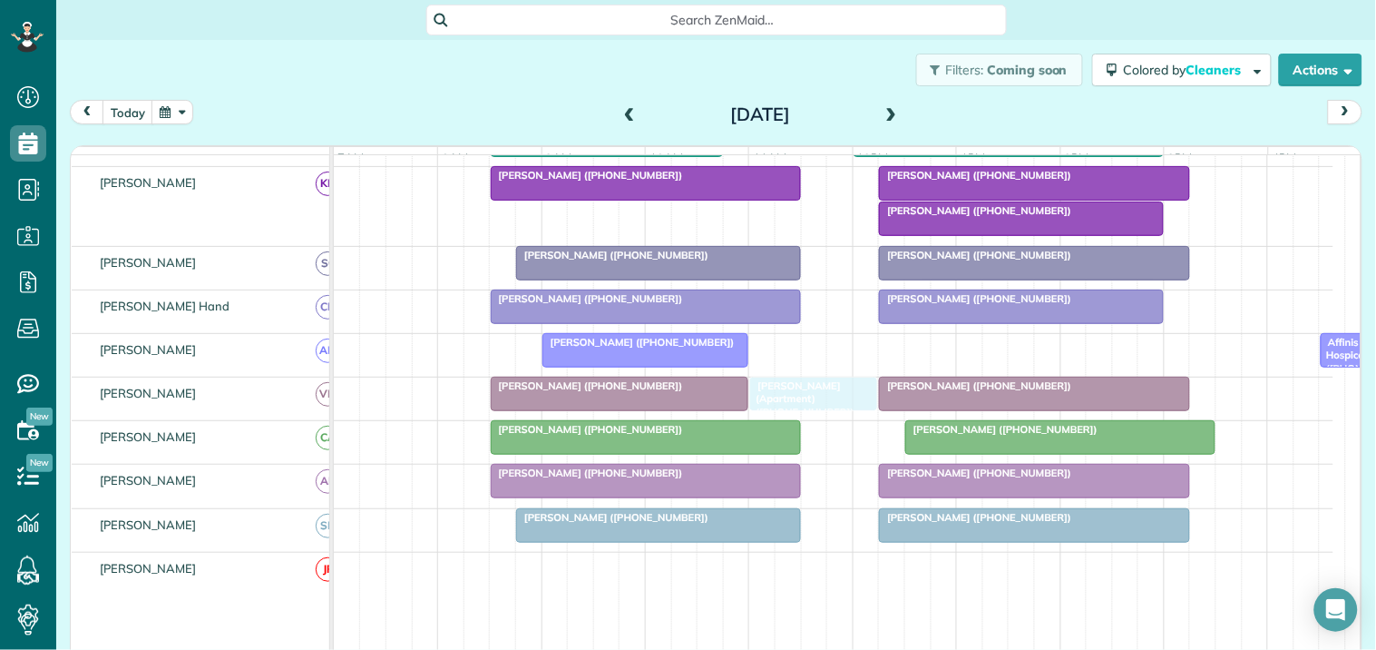
drag, startPoint x: 823, startPoint y: 360, endPoint x: 821, endPoint y: 391, distance: 30.9
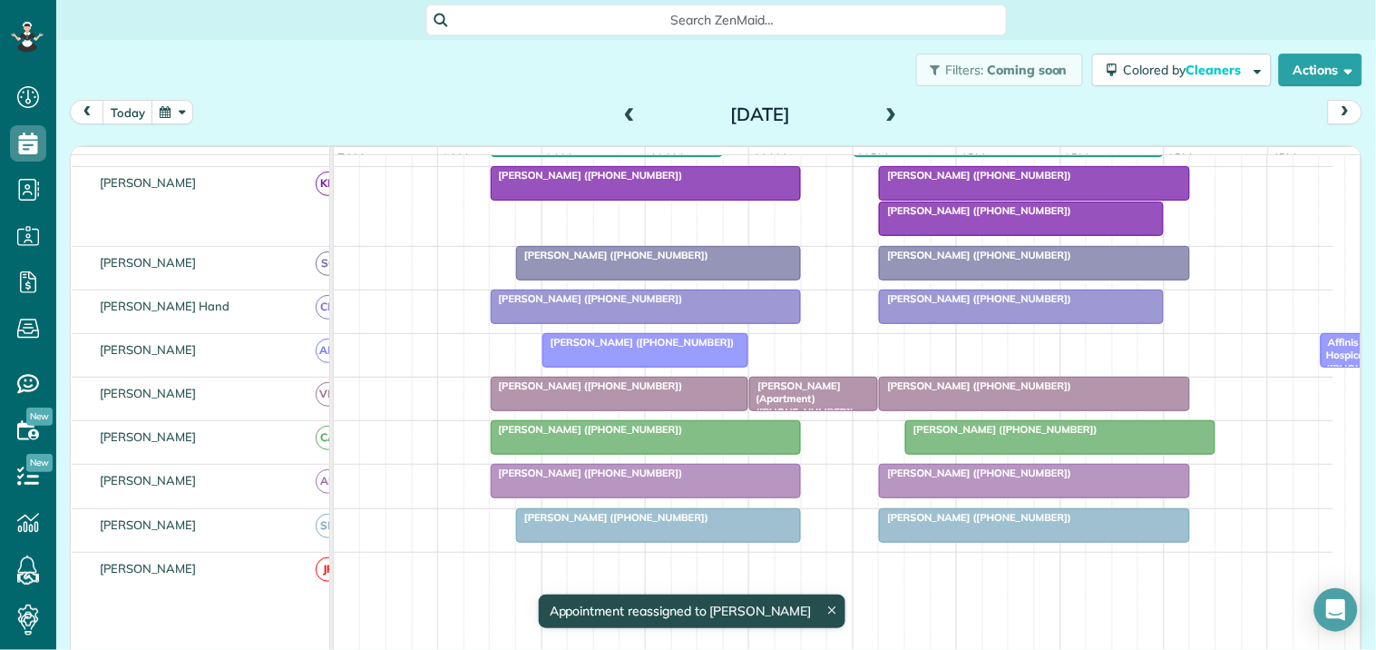
click at [519, 109] on div "today Tuesday Sep 2, 2025" at bounding box center [716, 117] width 1293 height 34
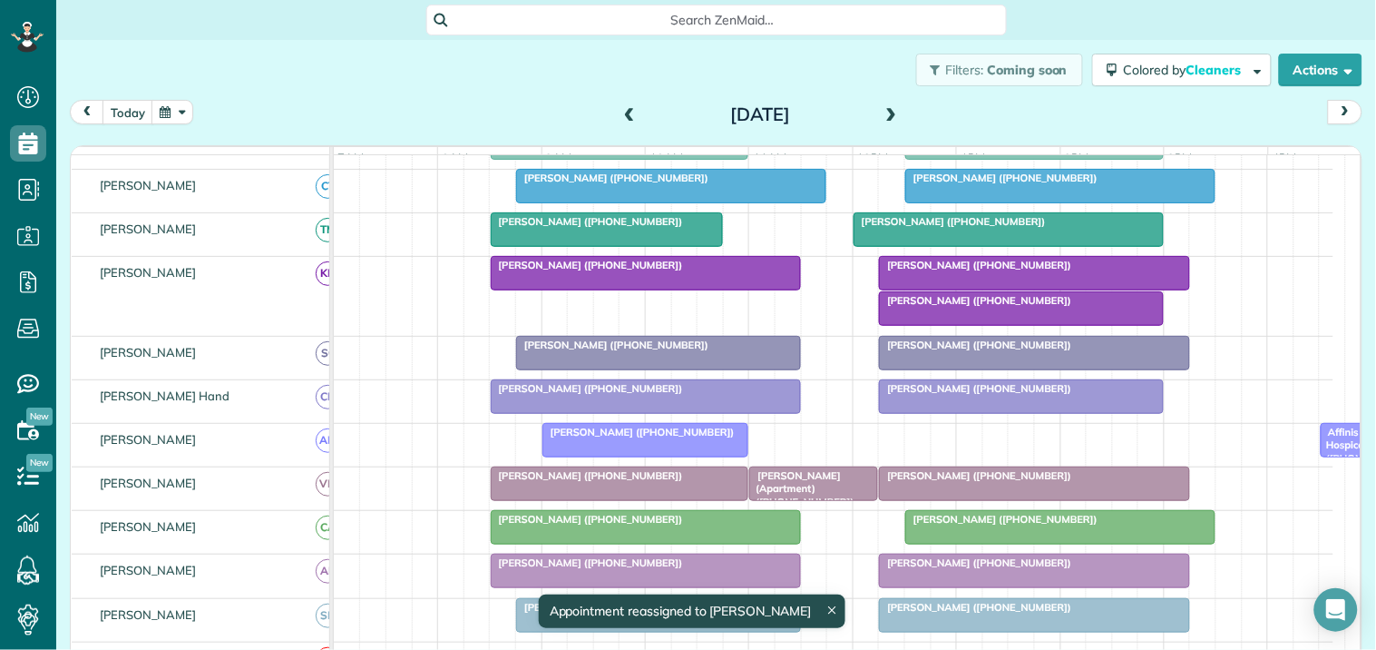
scroll to position [269, 0]
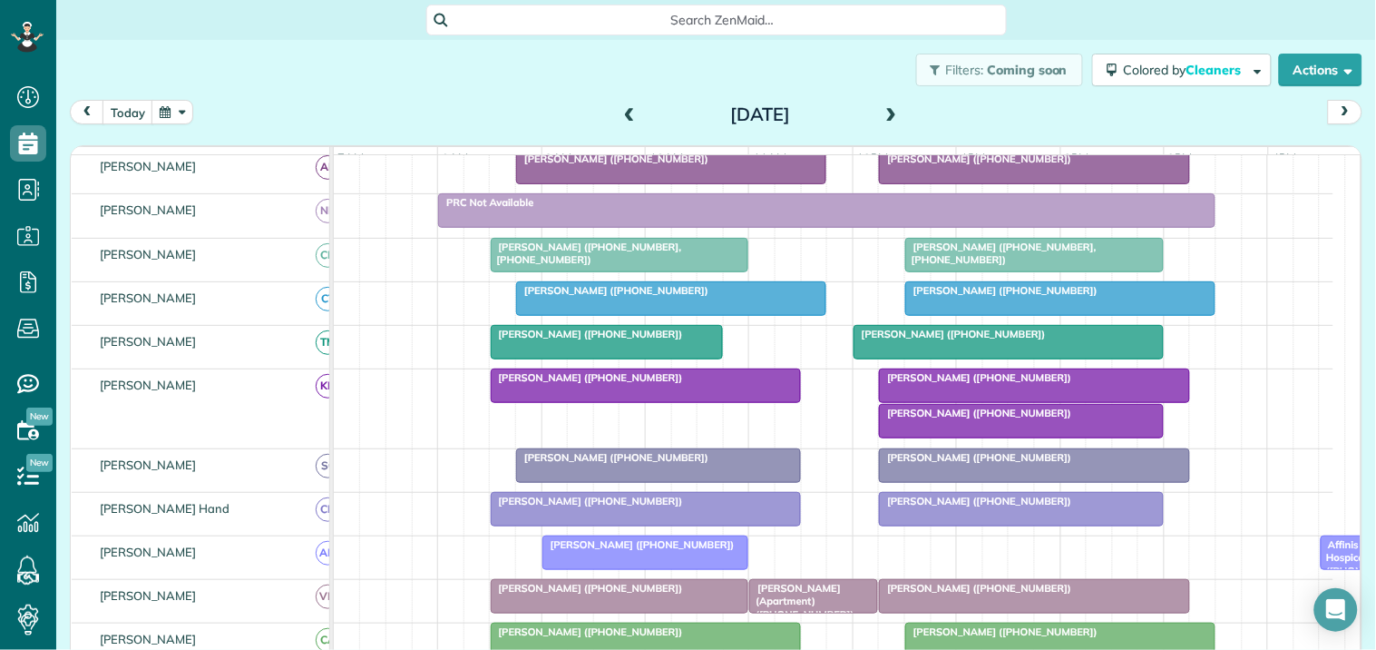
click at [995, 419] on div "[PERSON_NAME] ([PHONE_NUMBER])" at bounding box center [1021, 412] width 274 height 13
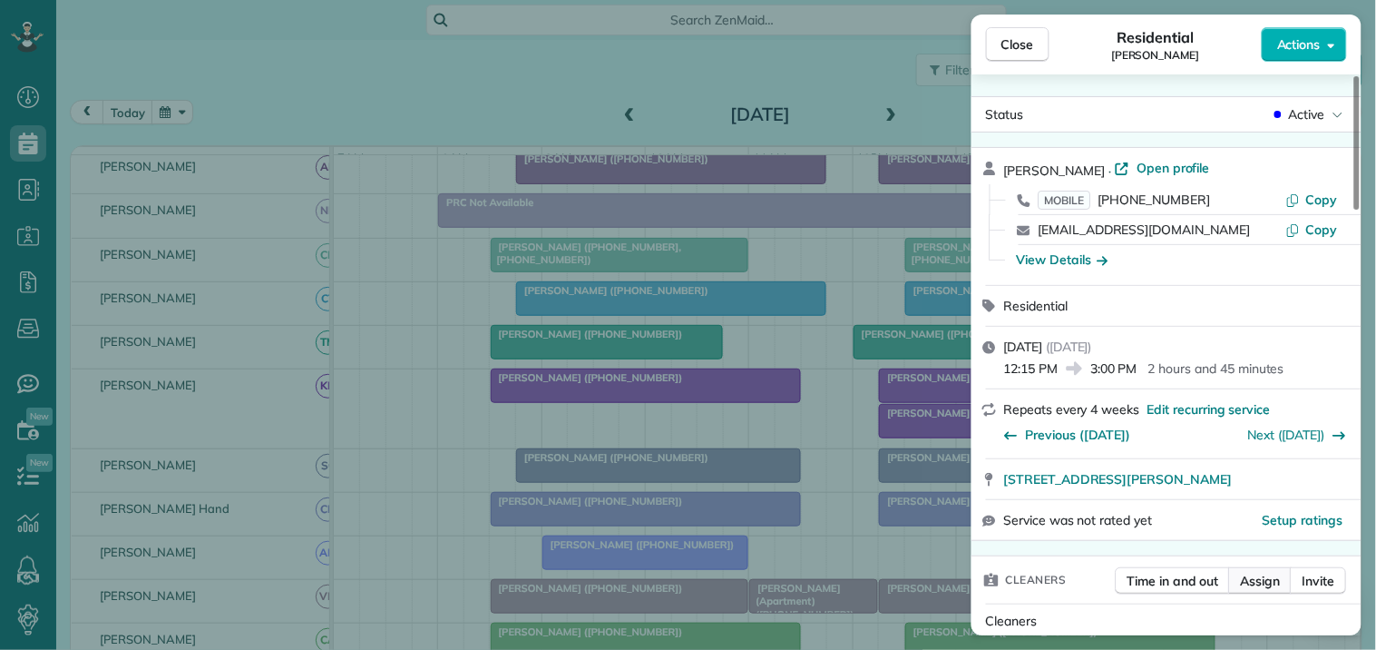
click at [1264, 581] on span "Assign" at bounding box center [1261, 580] width 40 height 18
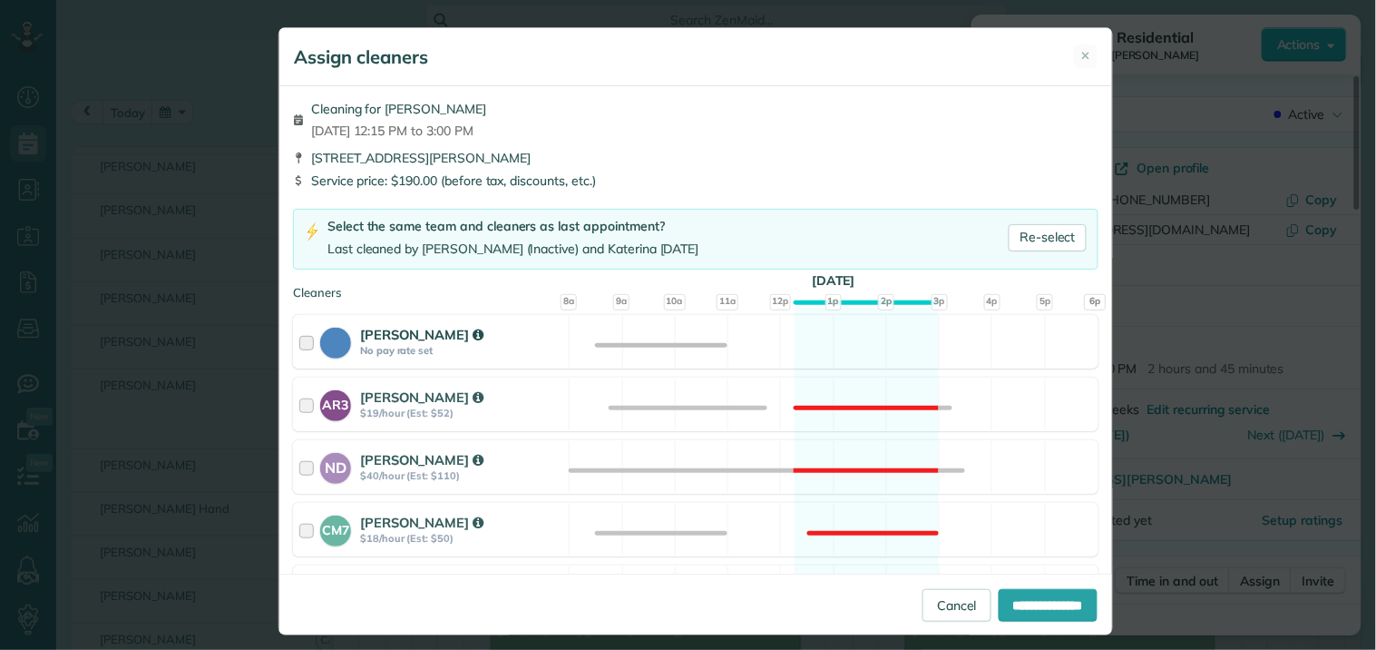
click at [853, 336] on div "Cat Jacobson No pay rate set Available" at bounding box center [696, 342] width 806 height 54
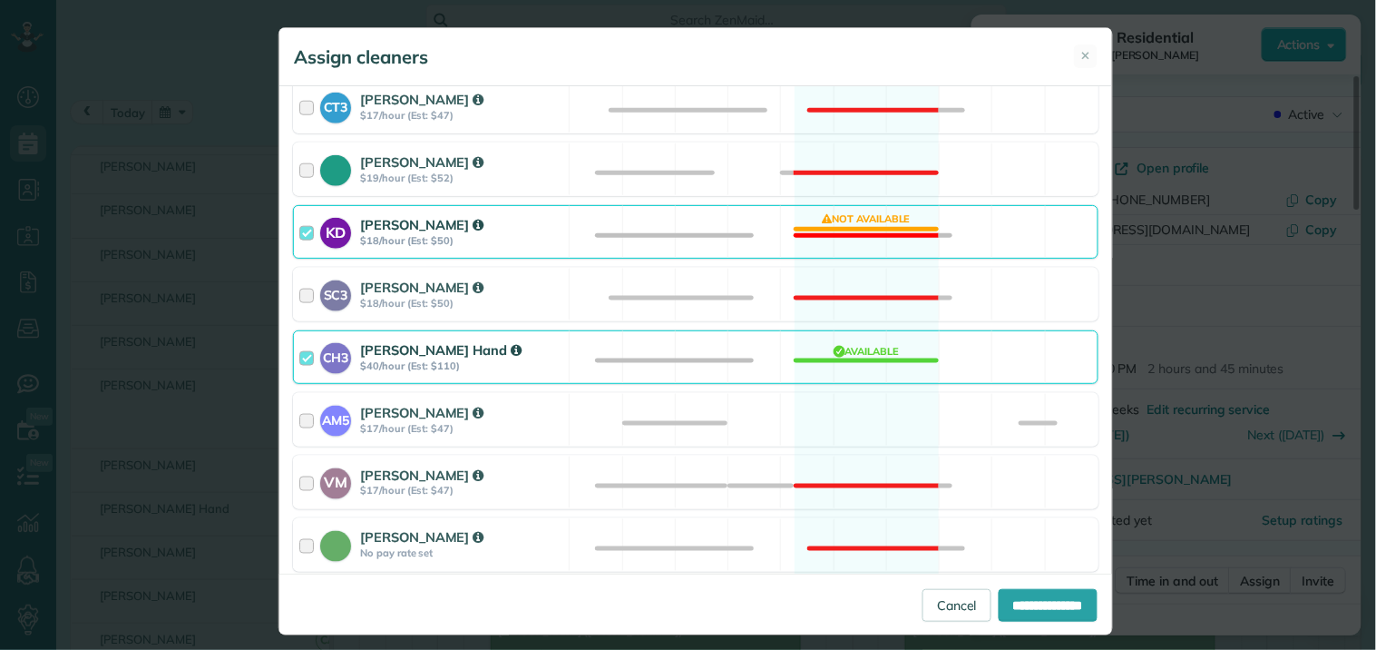
scroll to position [503, 0]
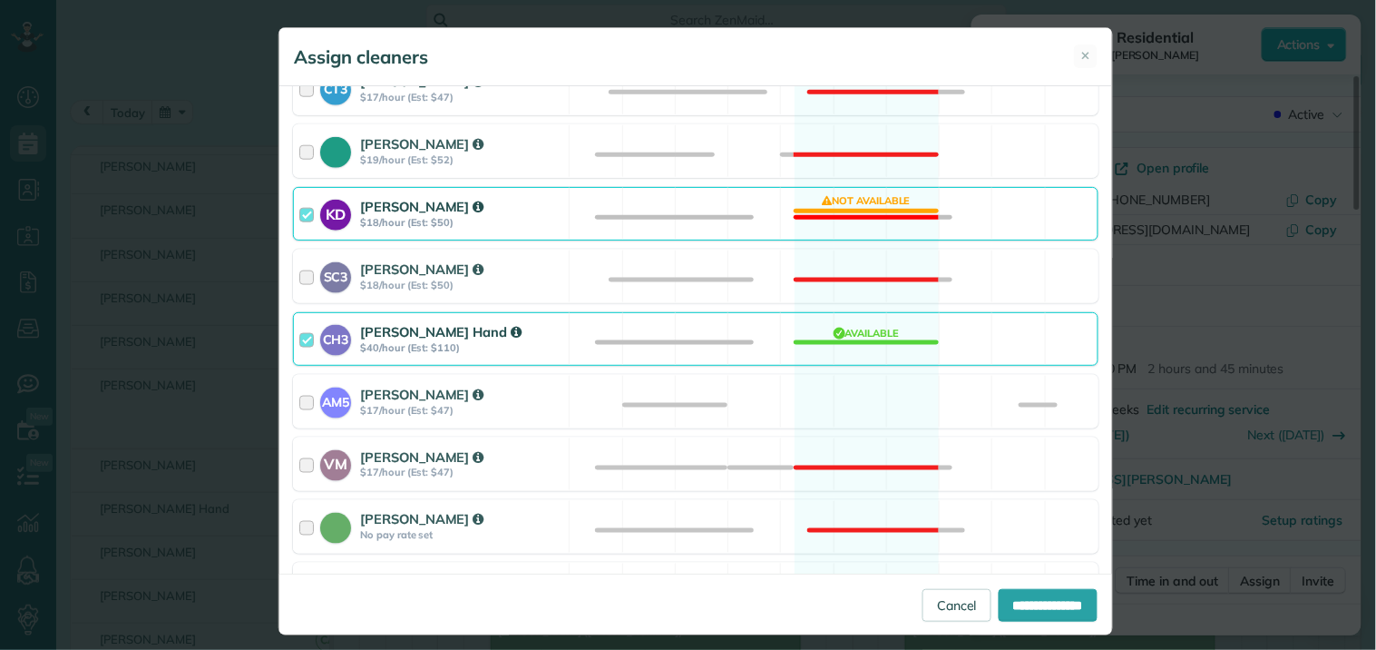
click at [857, 196] on div "KD Katerina Doane $18/hour (Est: $50) Not available" at bounding box center [696, 214] width 806 height 54
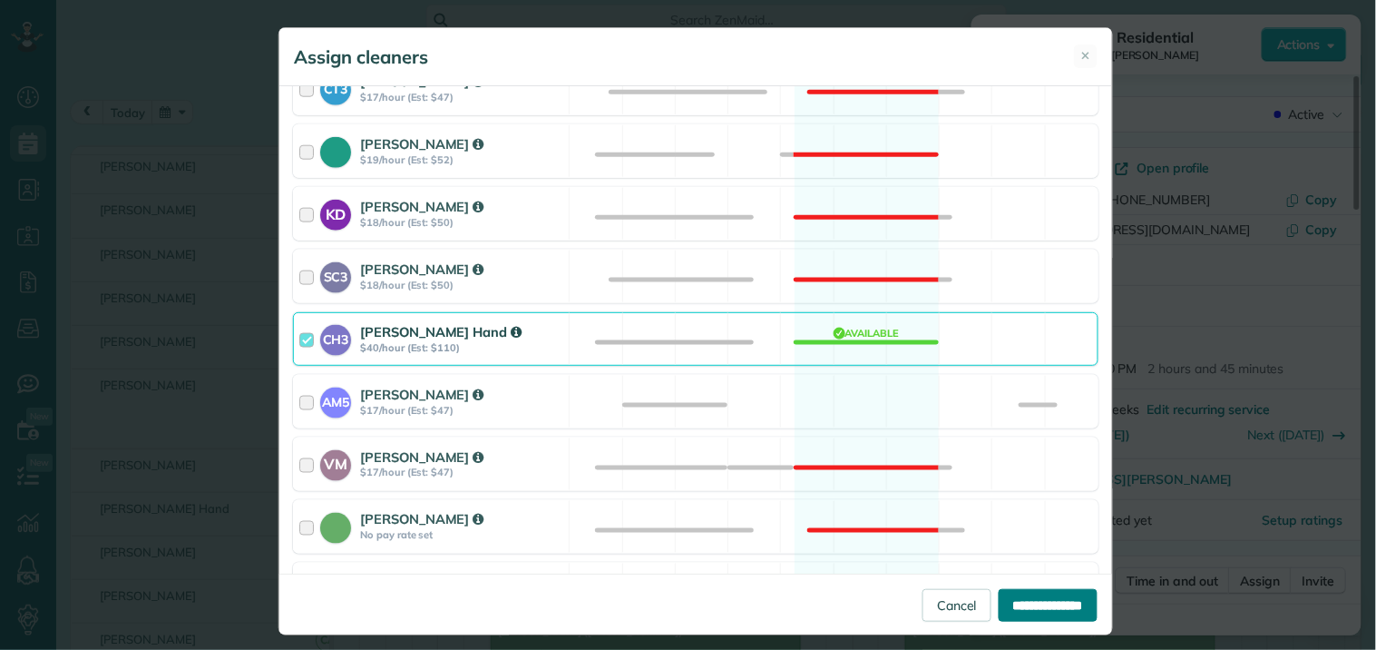
click at [1032, 602] on input "**********" at bounding box center [1048, 605] width 99 height 33
type input "**********"
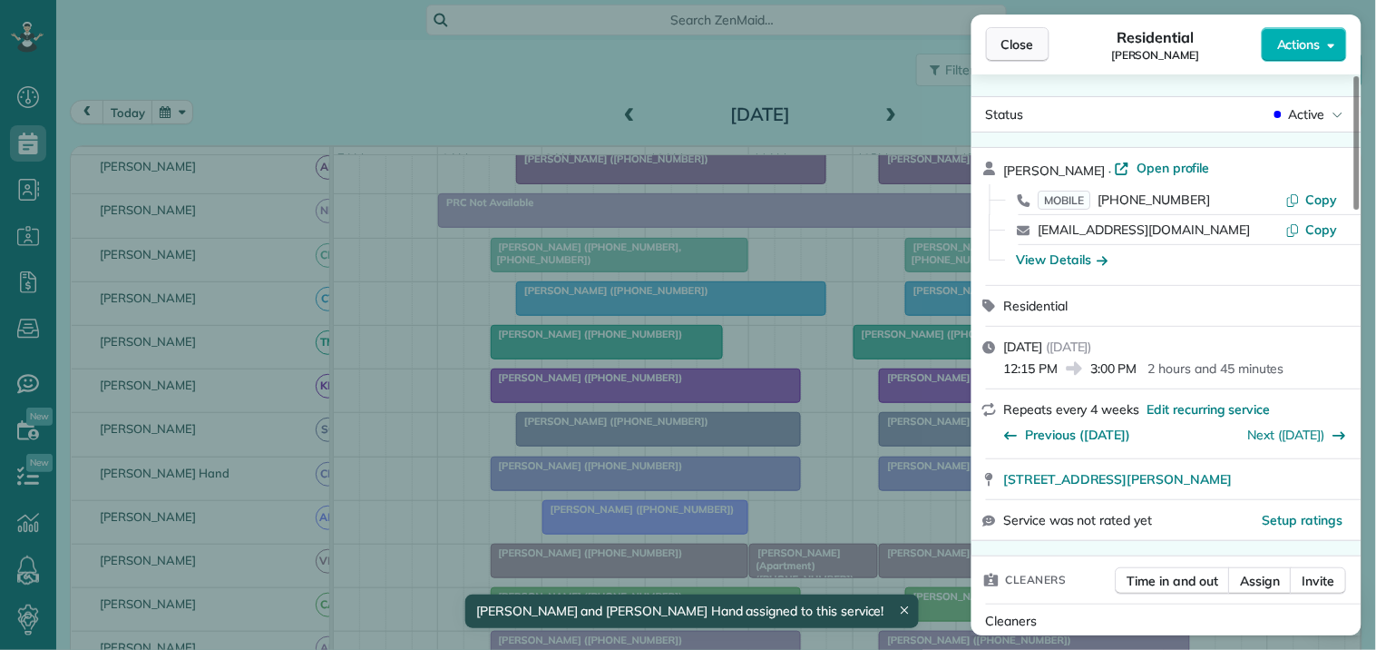
click at [1026, 41] on span "Close" at bounding box center [1017, 44] width 33 height 18
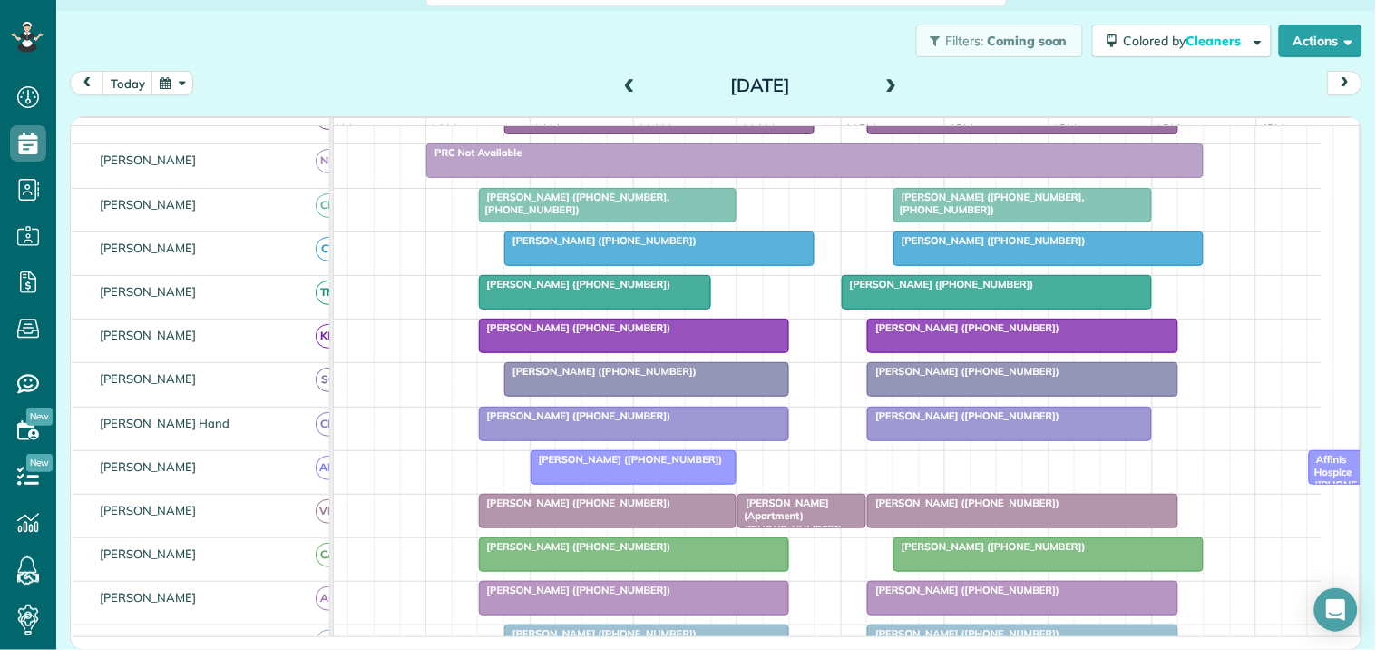
scroll to position [269, 0]
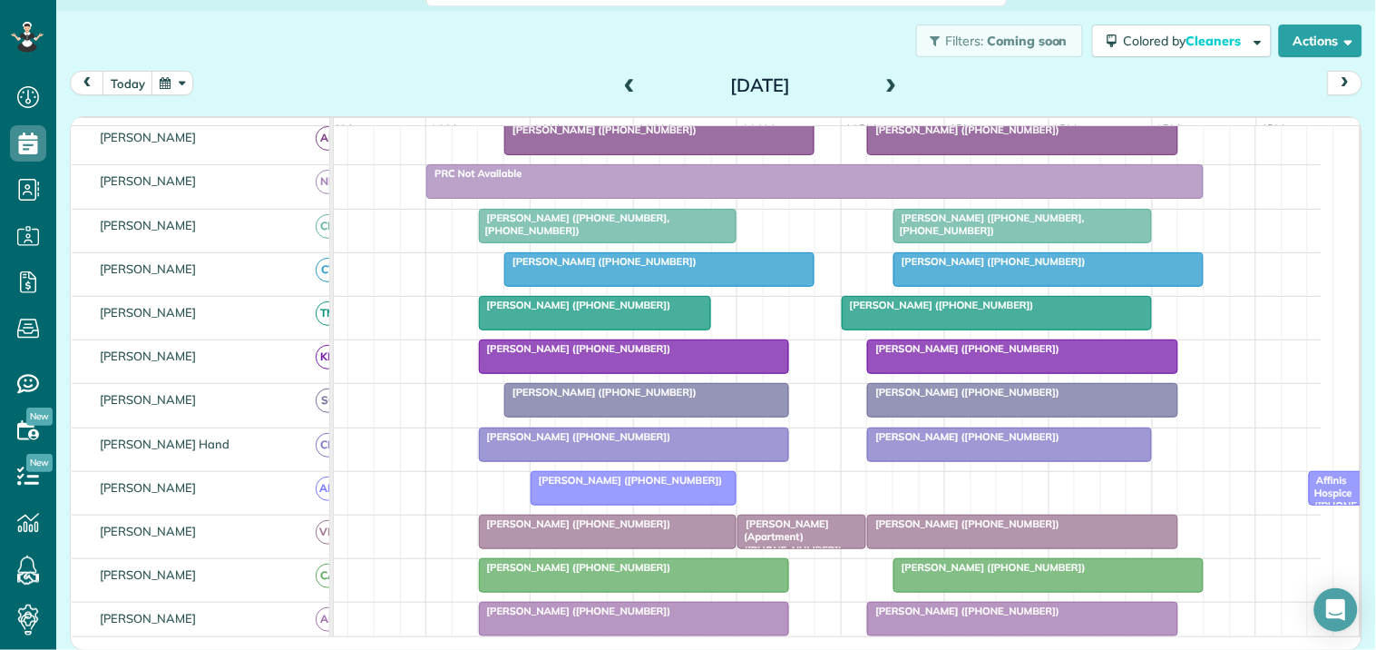
click at [884, 85] on span at bounding box center [892, 86] width 20 height 16
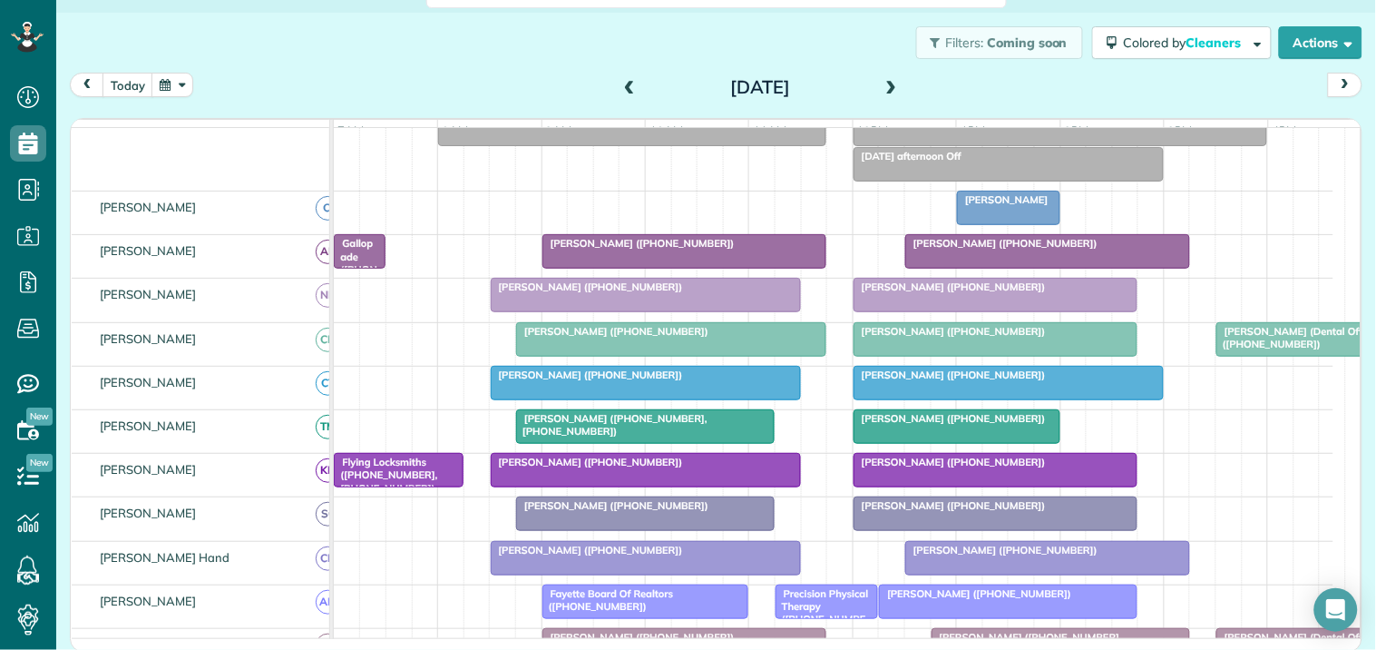
click at [884, 84] on span at bounding box center [892, 88] width 20 height 16
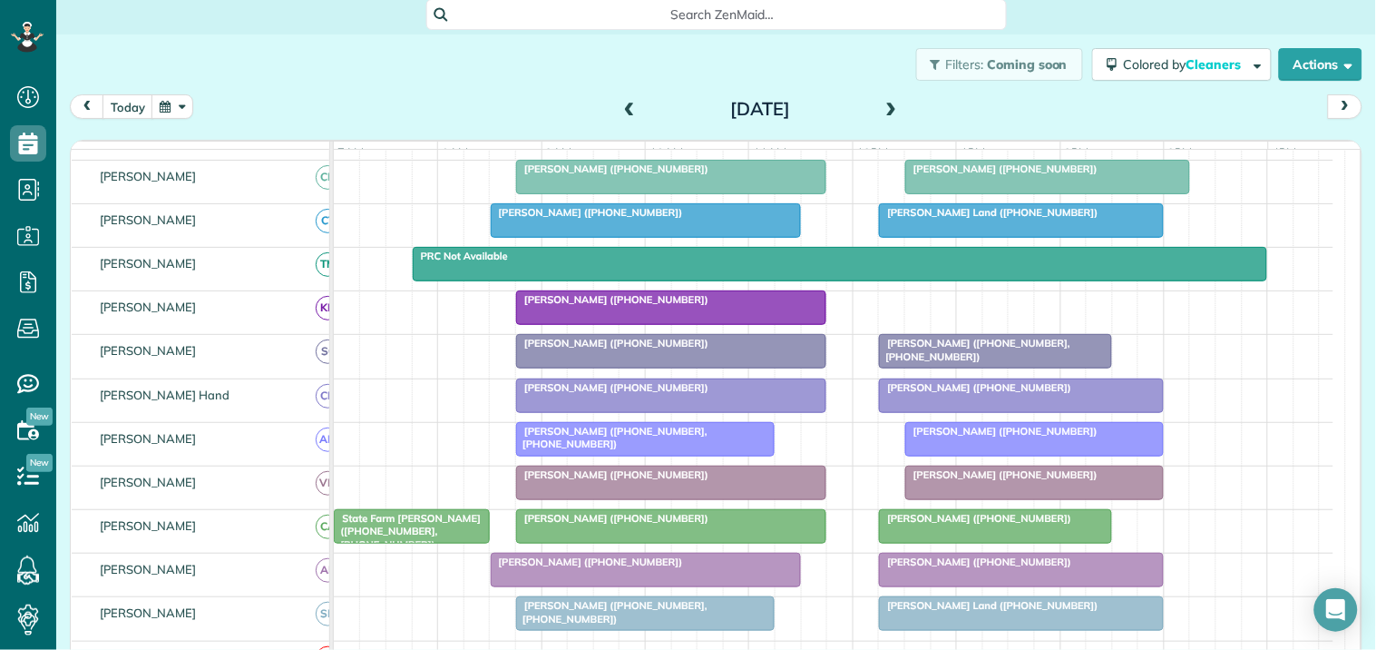
scroll to position [0, 0]
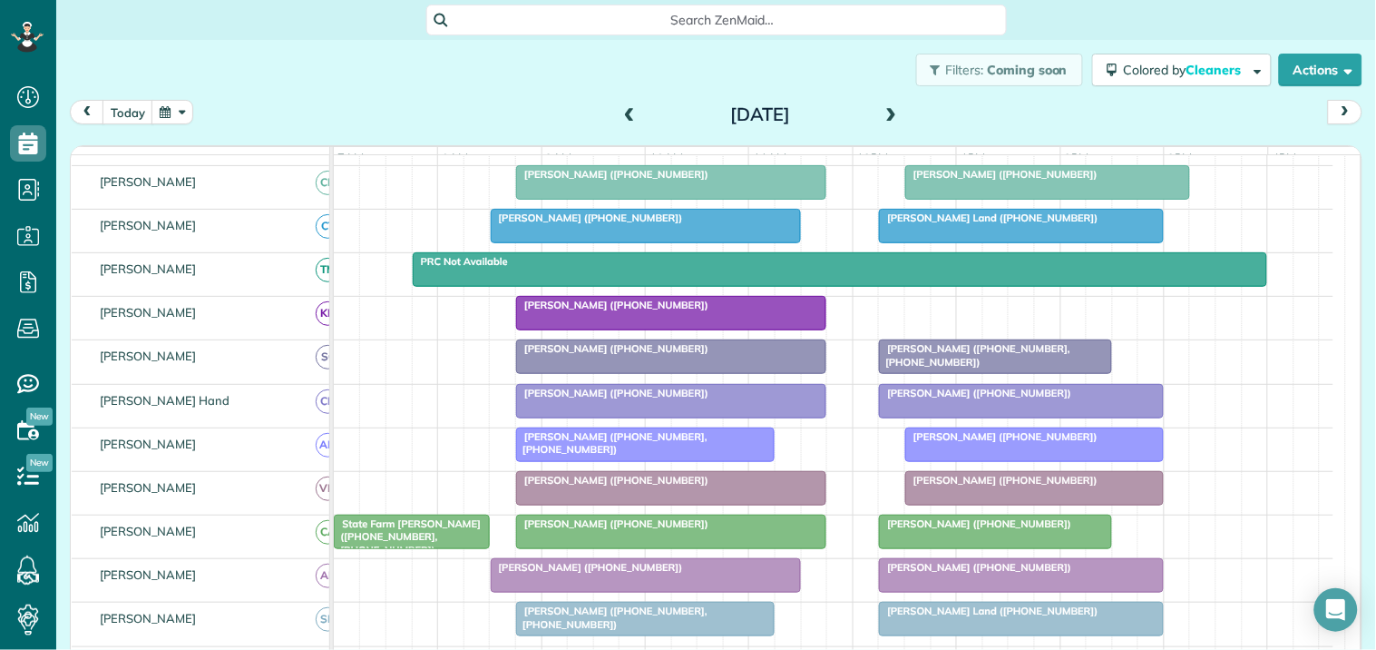
click at [637, 14] on span "Search ZenMaid…" at bounding box center [723, 20] width 552 height 18
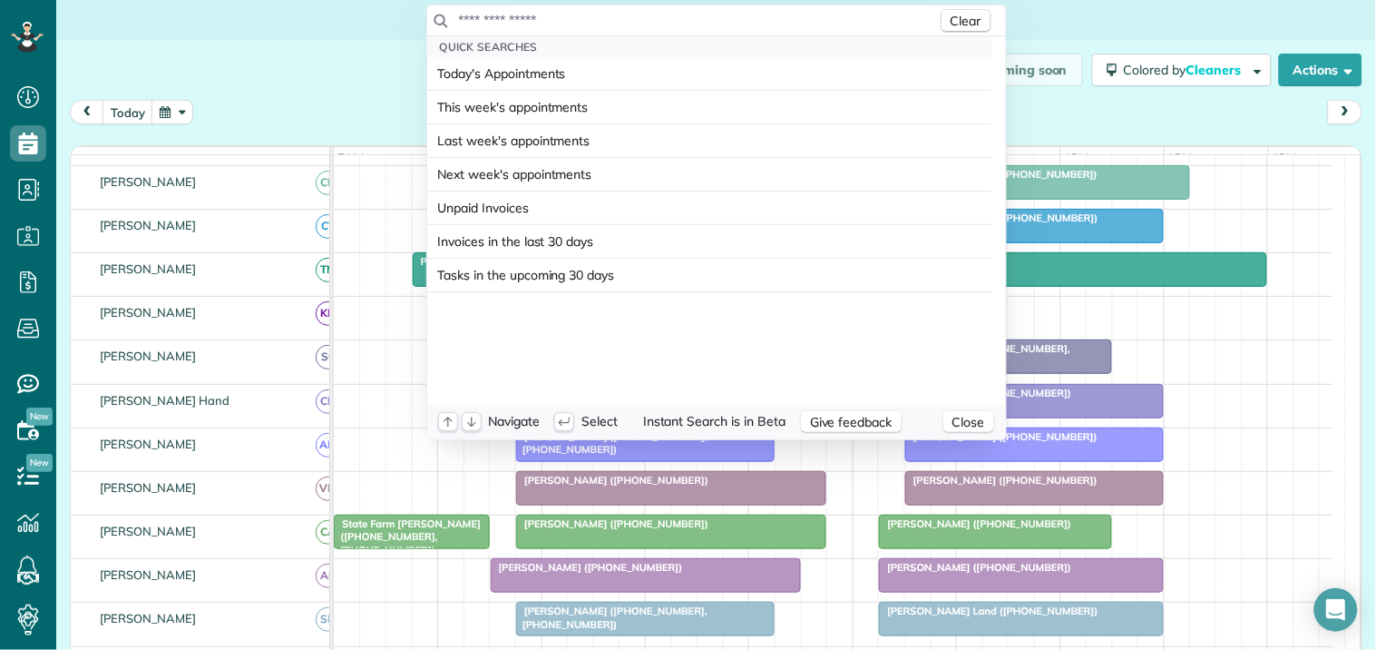
click at [632, 18] on input "text" at bounding box center [697, 20] width 479 height 18
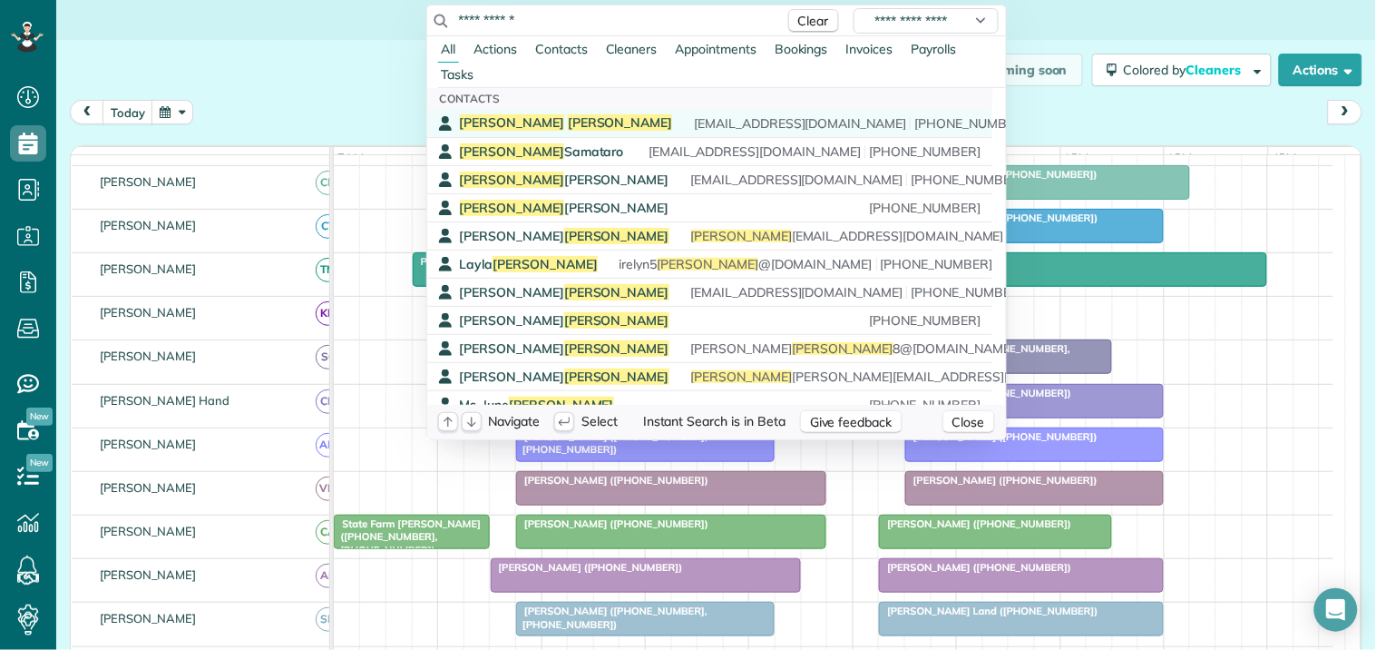
type input "**********"
click at [568, 120] on span "Miller" at bounding box center [620, 122] width 105 height 16
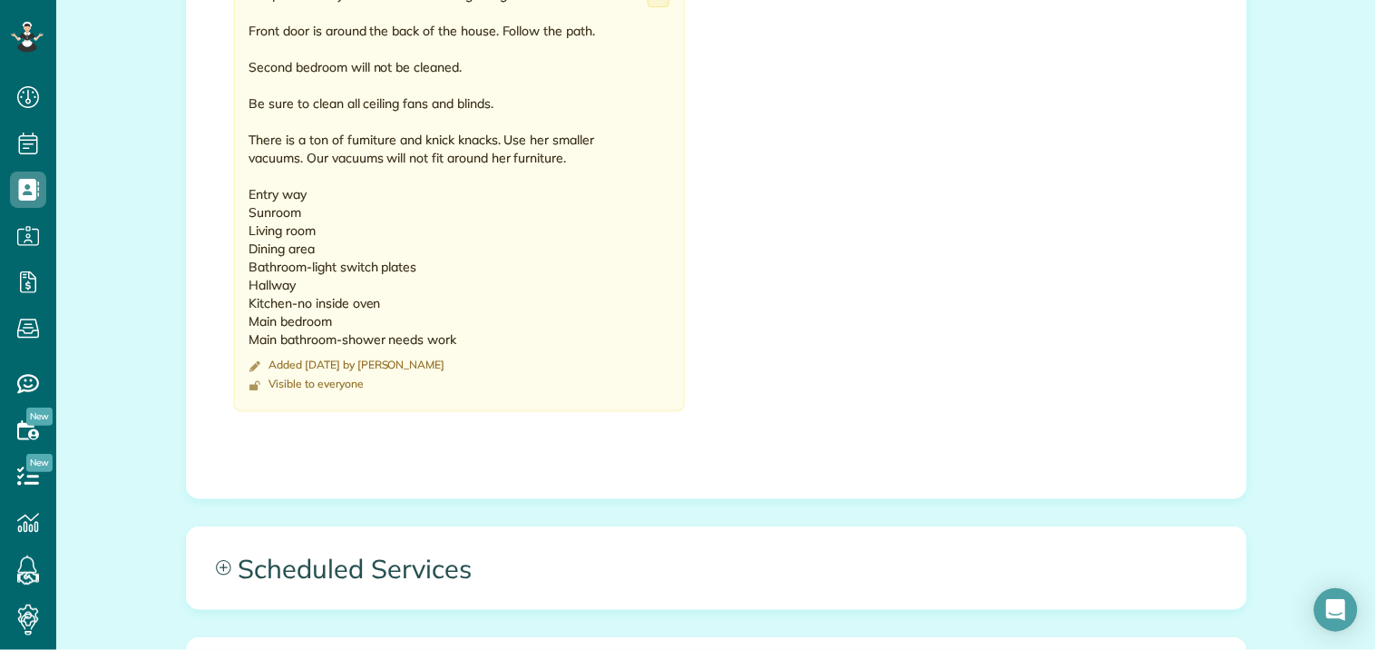
scroll to position [1915, 0]
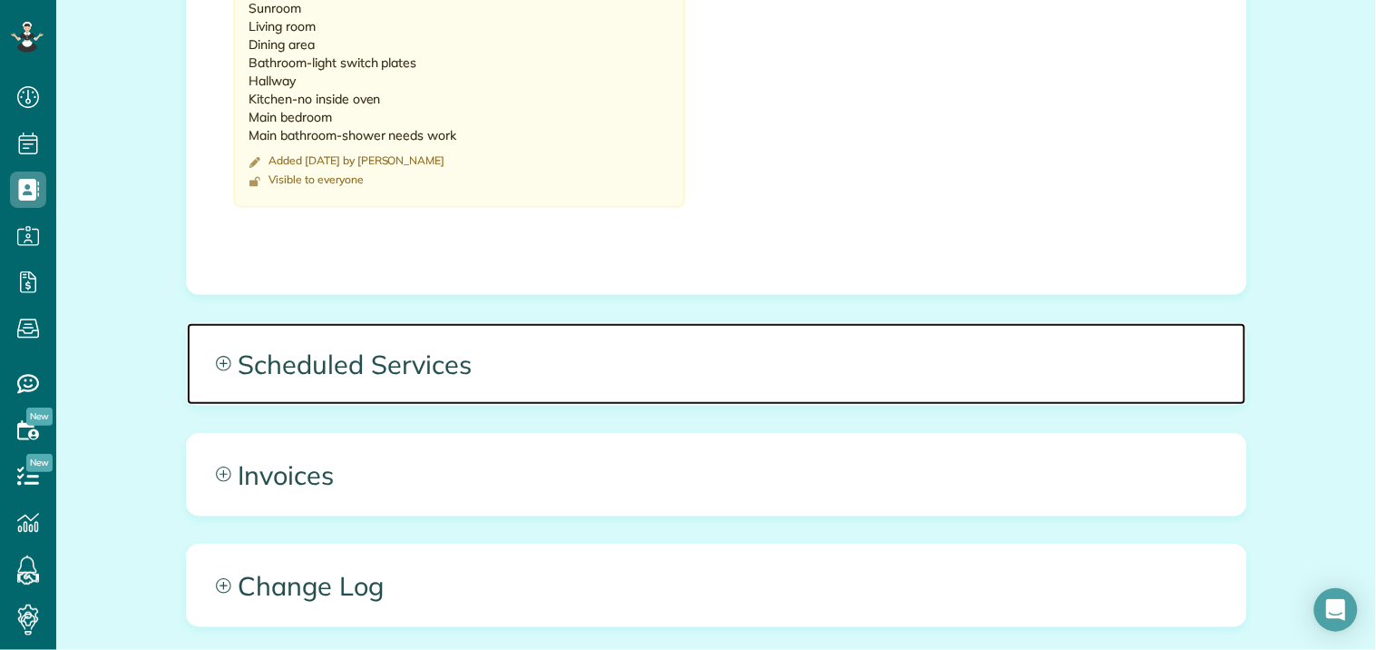
click at [219, 356] on icon at bounding box center [223, 363] width 15 height 15
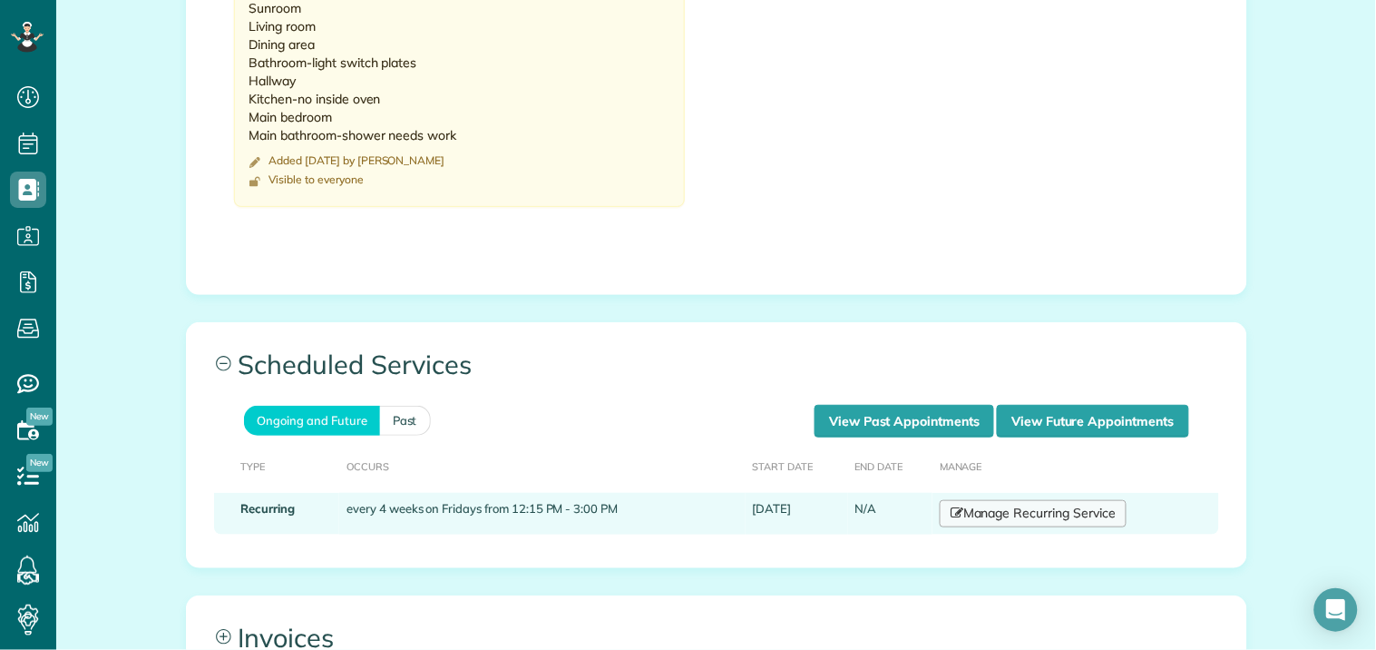
click at [1040, 500] on link "Manage Recurring Service" at bounding box center [1033, 513] width 187 height 27
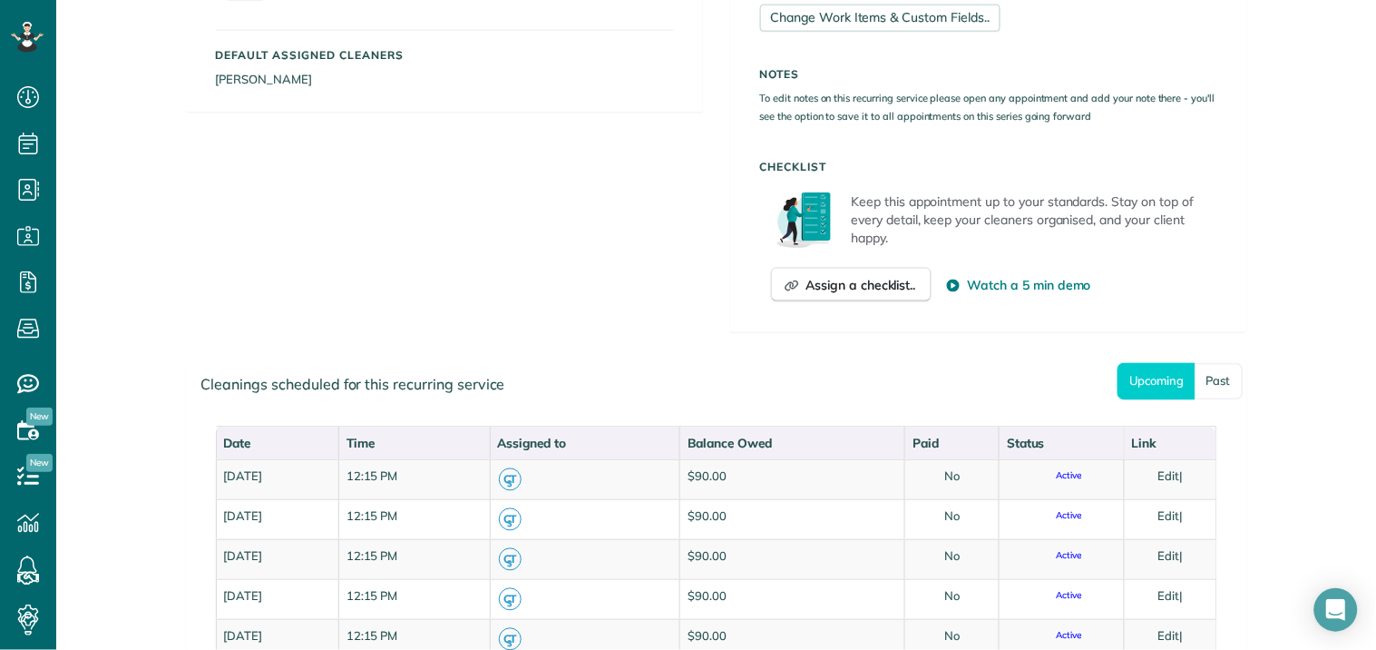
scroll to position [705, 0]
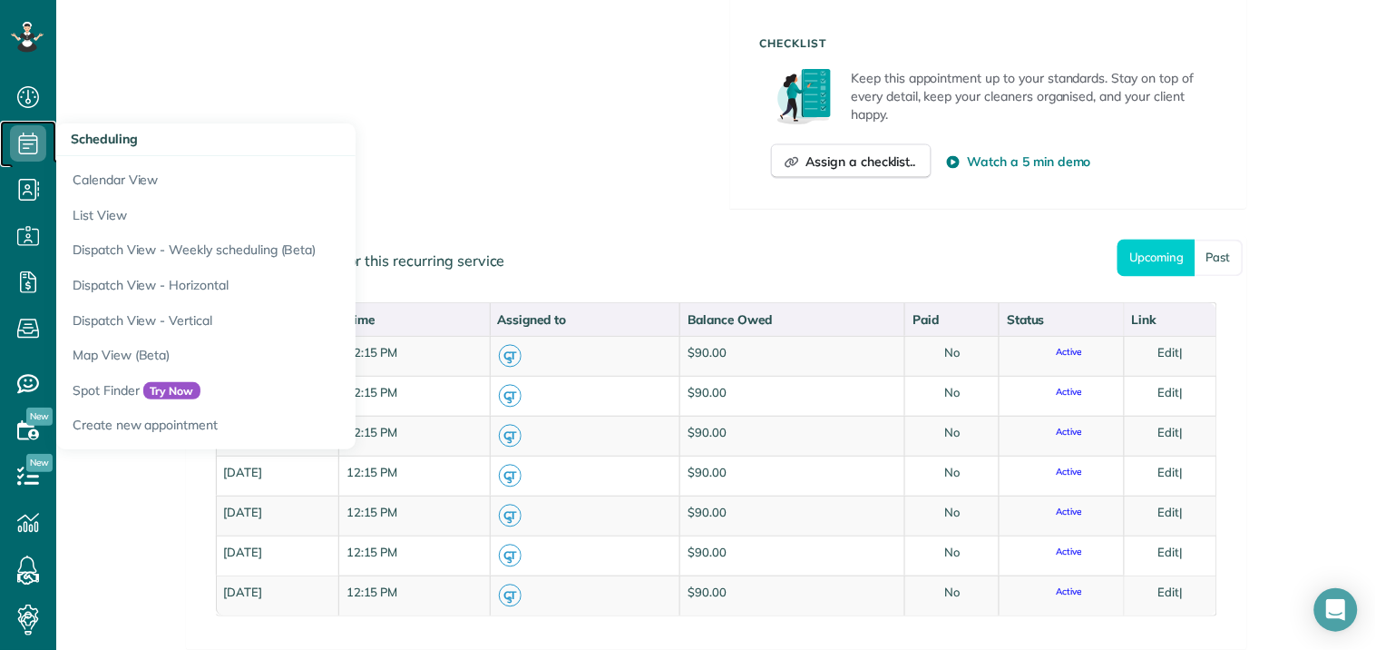
click at [36, 150] on icon at bounding box center [28, 143] width 36 height 36
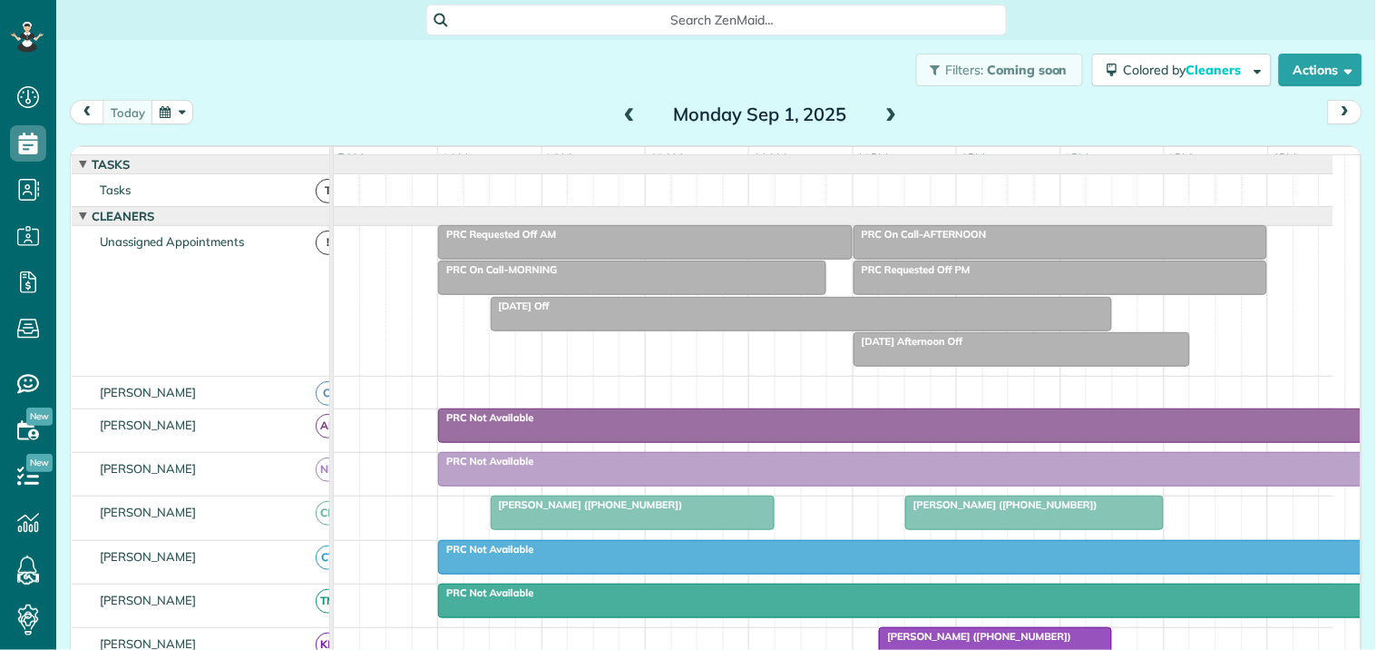
scroll to position [7, 7]
click at [886, 103] on span at bounding box center [892, 115] width 20 height 27
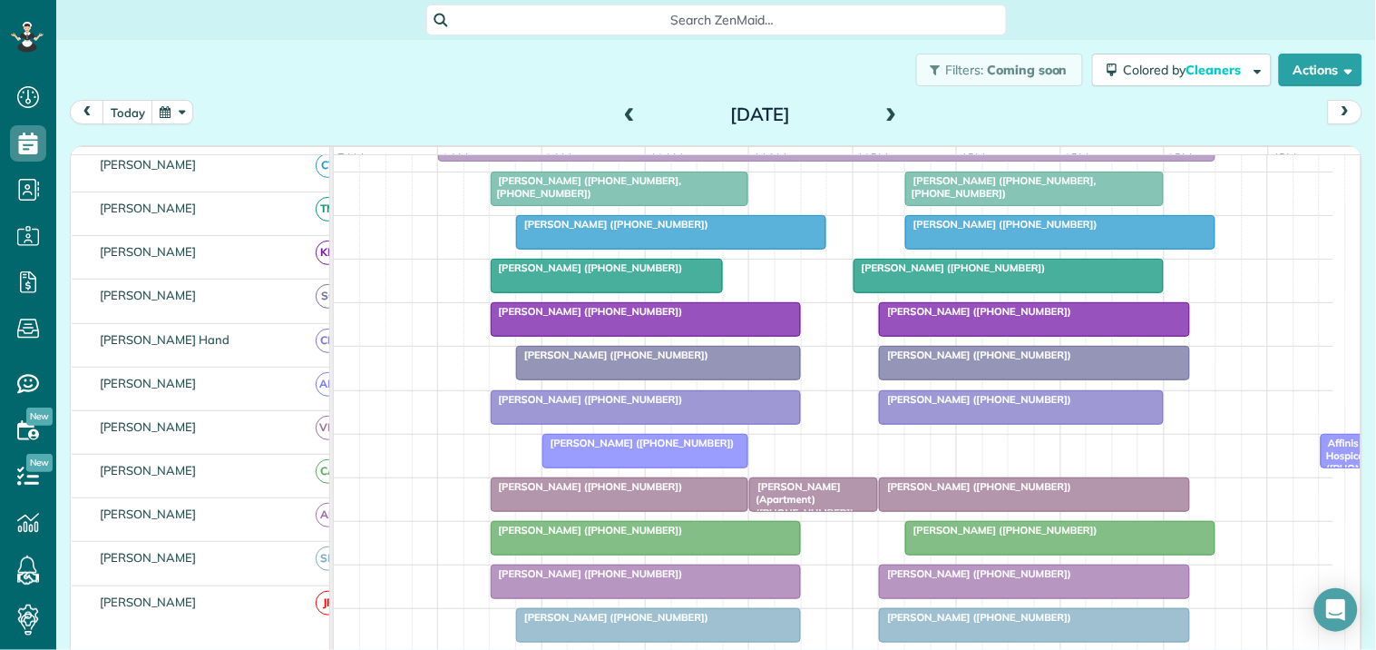
scroll to position [302, 0]
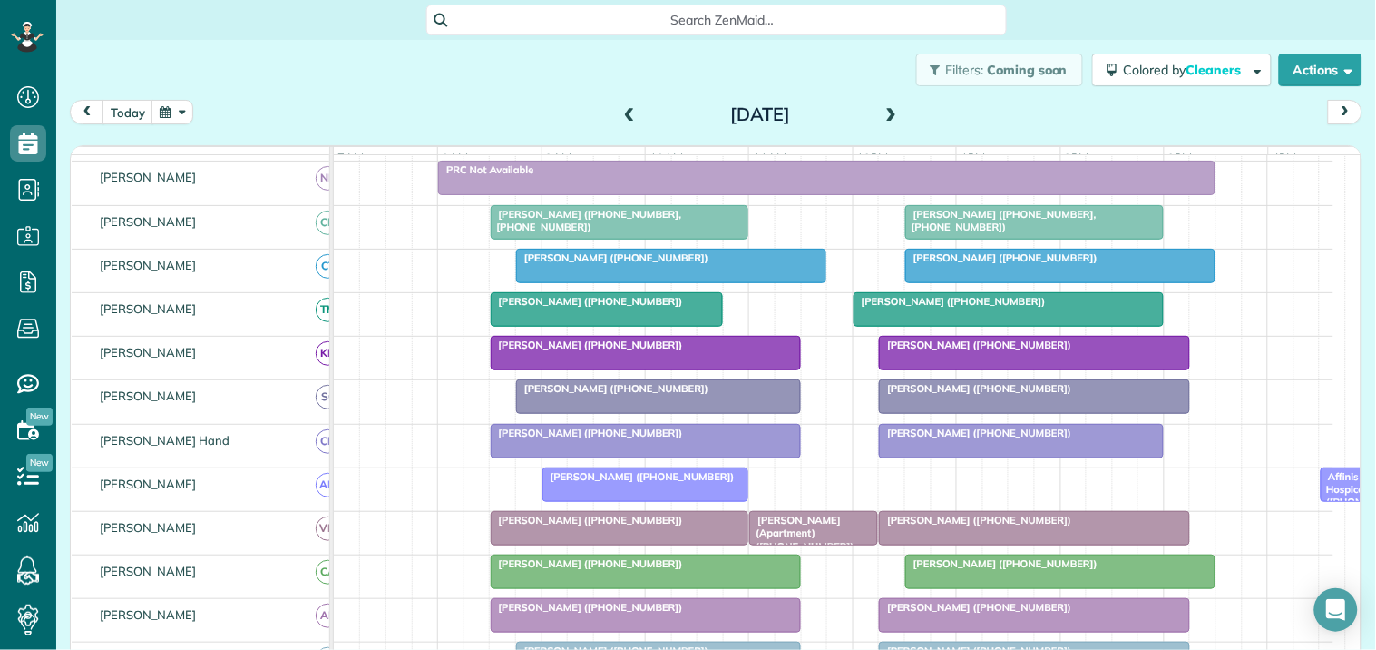
click at [882, 102] on span at bounding box center [892, 115] width 20 height 27
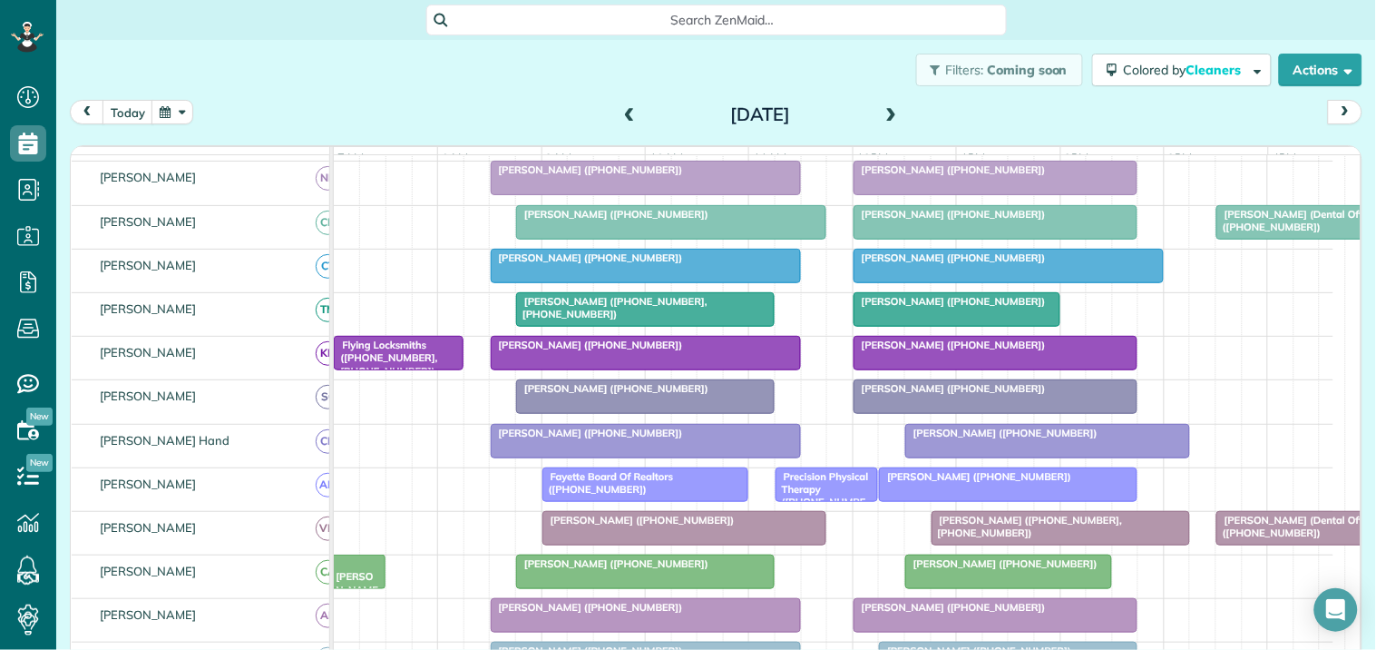
click at [884, 107] on span at bounding box center [892, 115] width 20 height 16
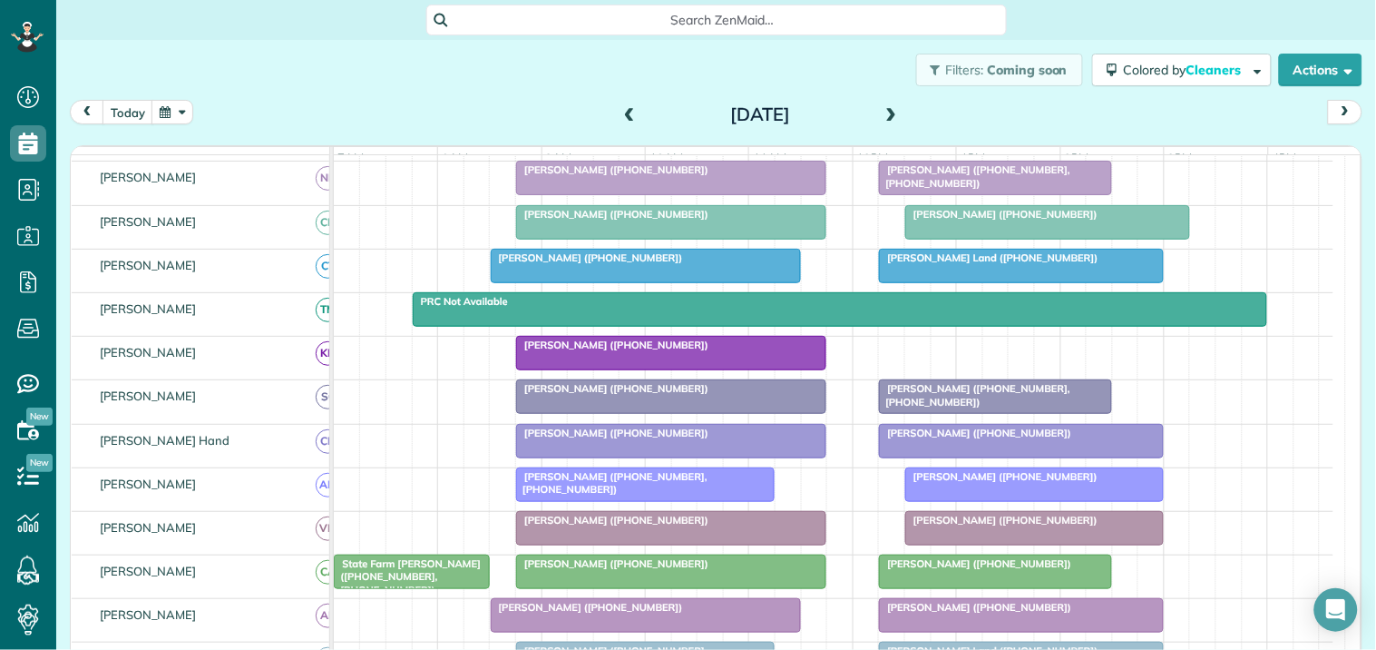
click at [168, 110] on button "button" at bounding box center [172, 112] width 42 height 24
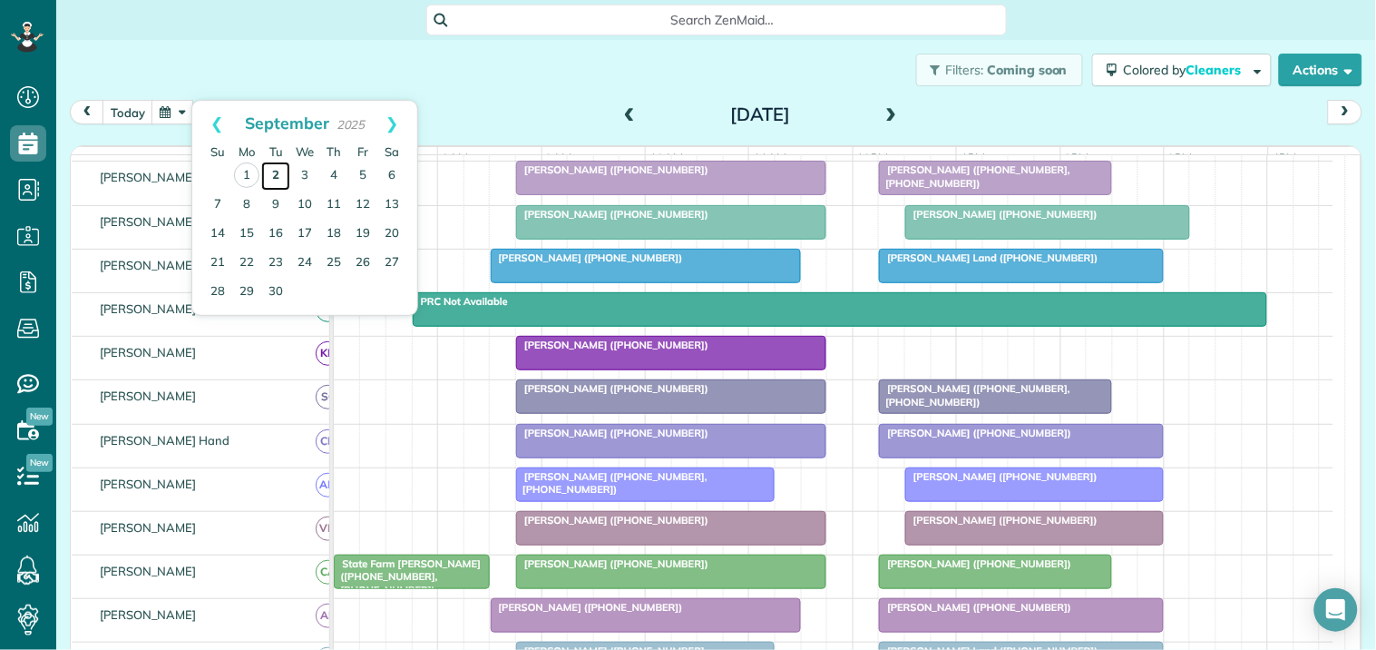
click at [277, 163] on link "2" at bounding box center [275, 175] width 29 height 29
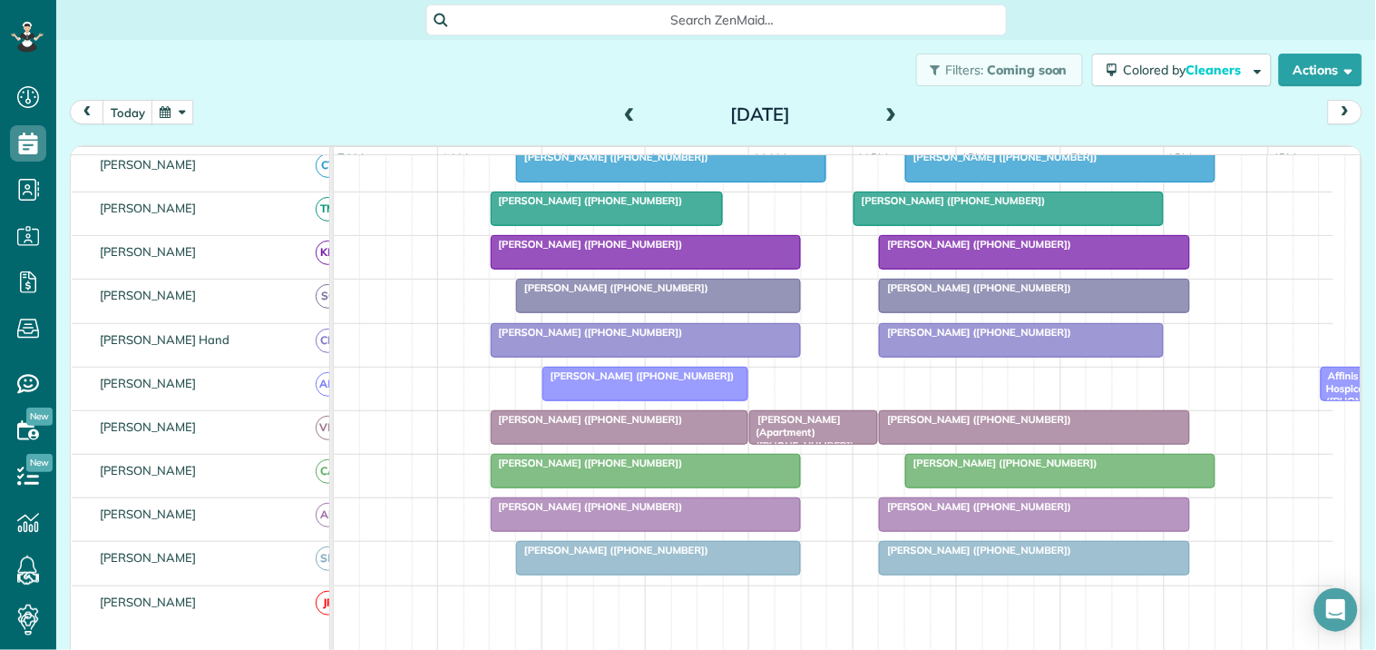
scroll to position [201, 0]
